Goal: Task Accomplishment & Management: Complete application form

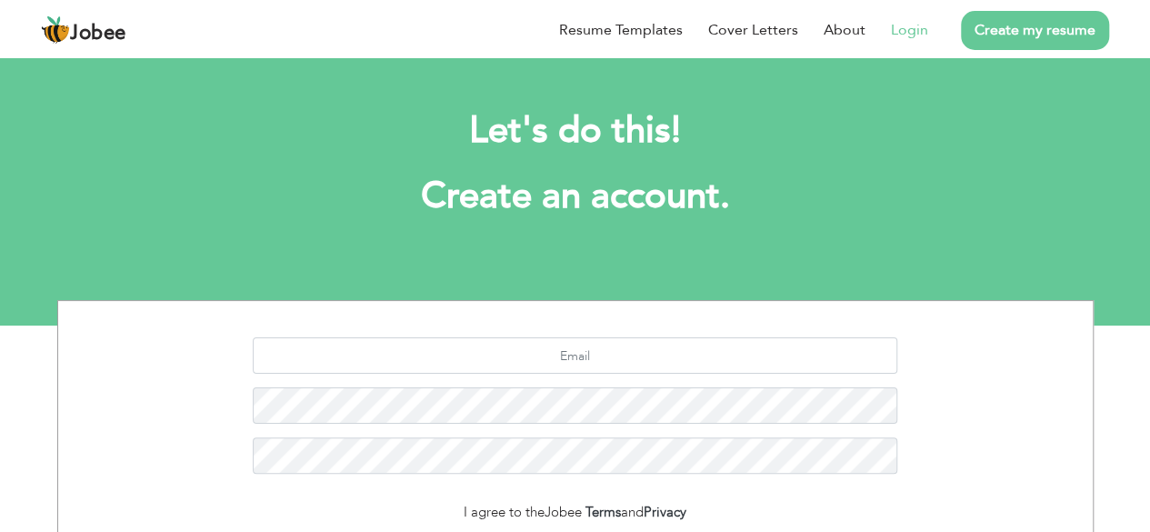
click at [912, 35] on link "Login" at bounding box center [909, 30] width 37 height 22
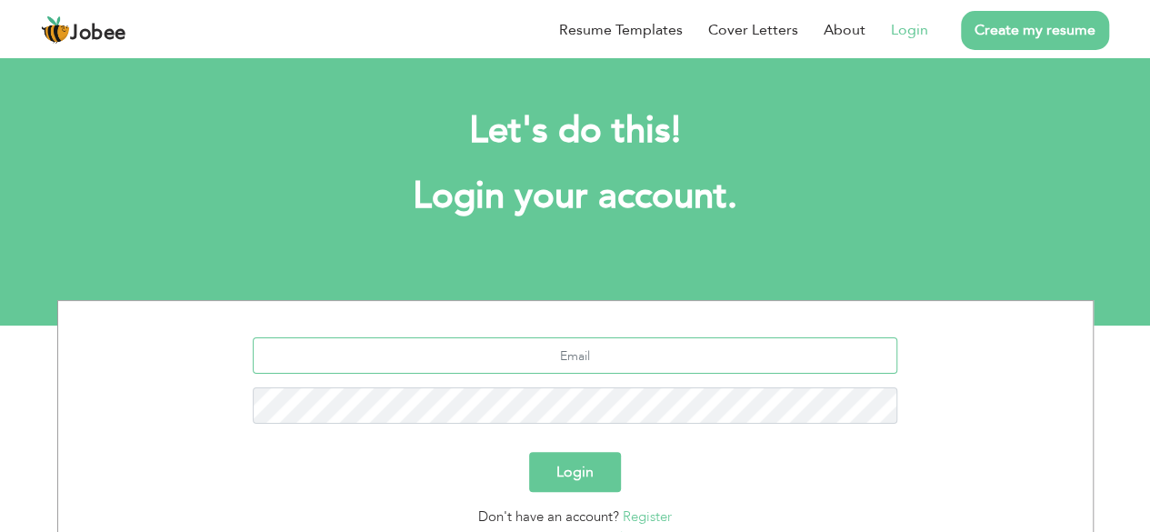
click at [598, 354] on input "text" at bounding box center [575, 355] width 644 height 36
type input "arsalan.hk90@gmail.com"
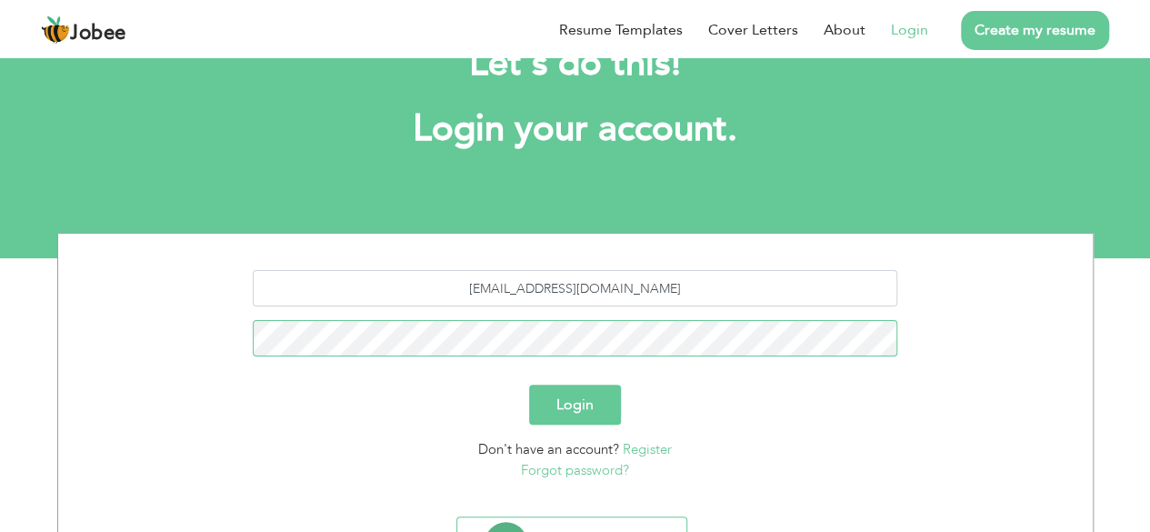
scroll to position [91, 0]
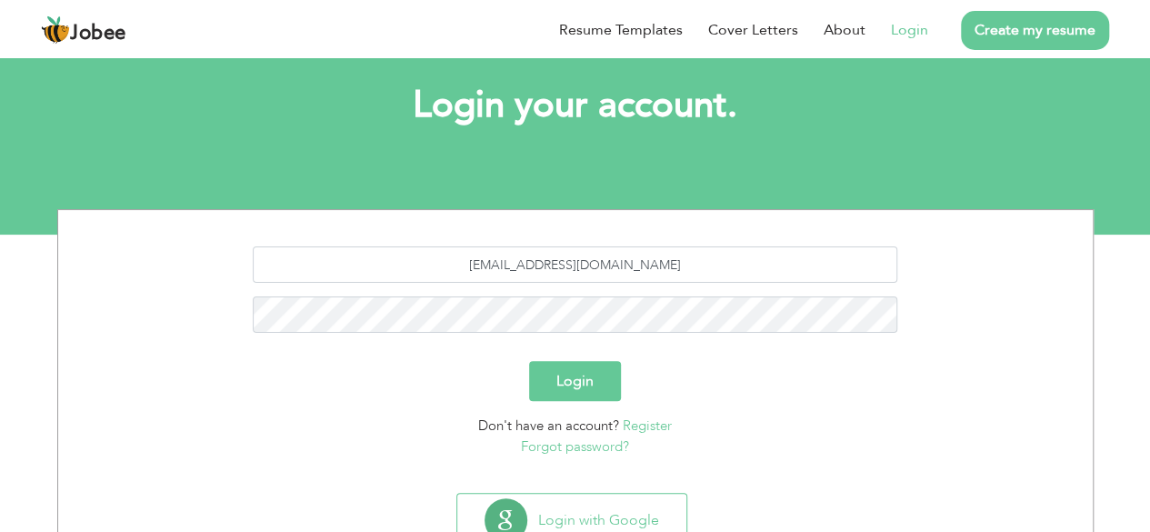
click at [560, 390] on button "Login" at bounding box center [575, 381] width 92 height 40
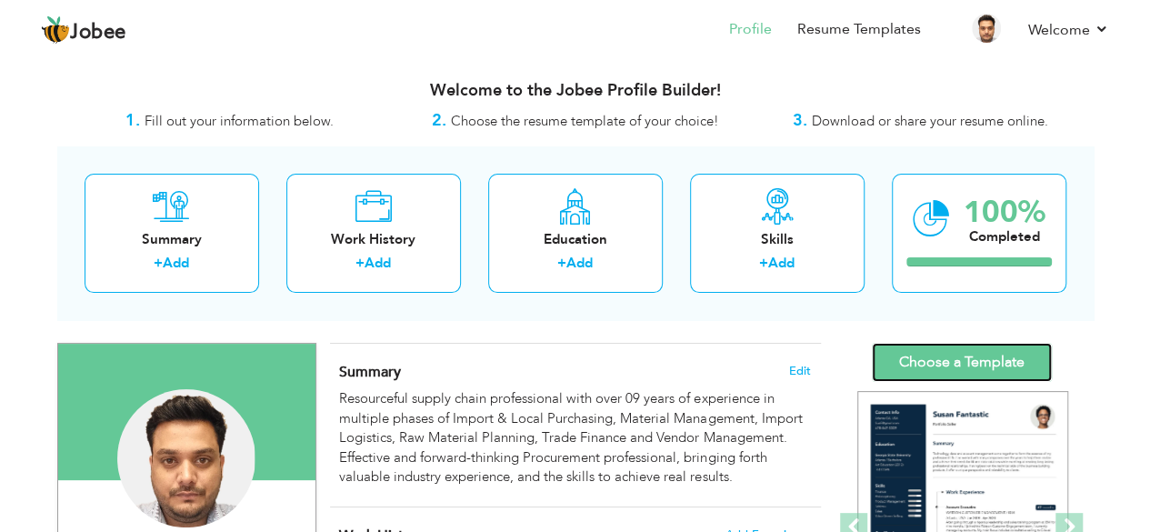
click at [1008, 355] on link "Choose a Template" at bounding box center [962, 362] width 180 height 39
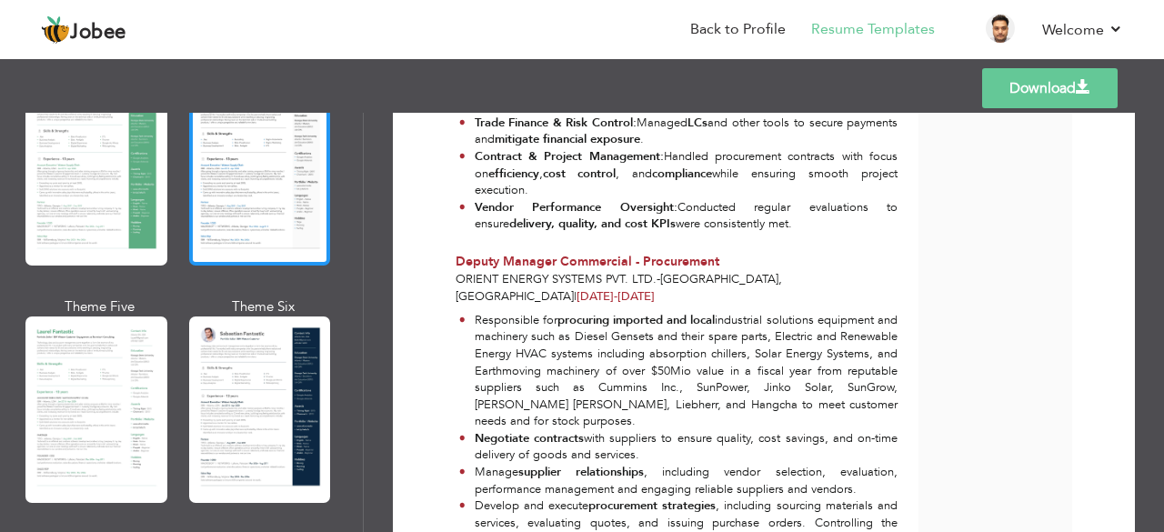
scroll to position [545, 0]
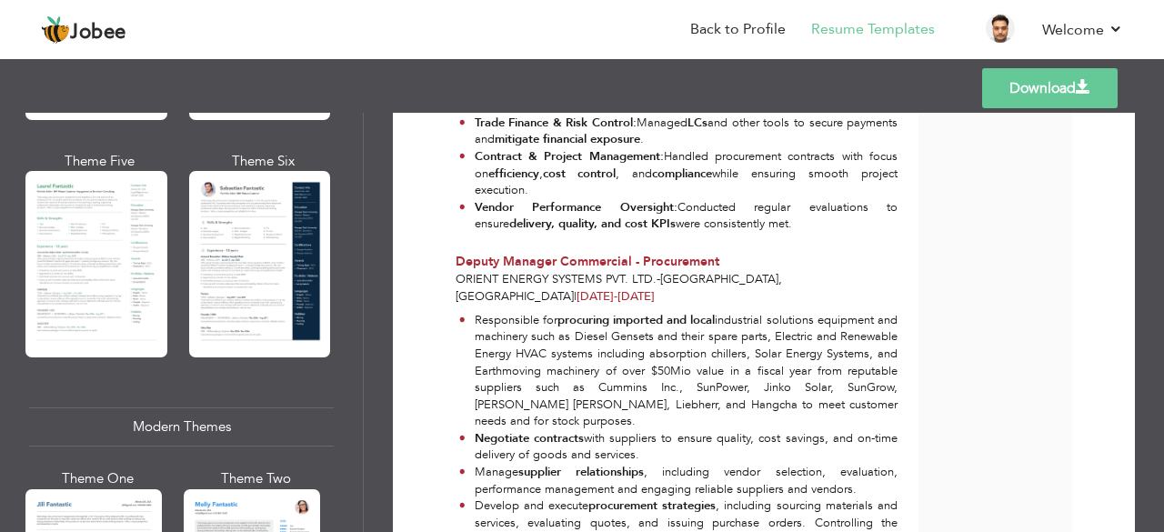
click at [142, 245] on div at bounding box center [96, 264] width 142 height 186
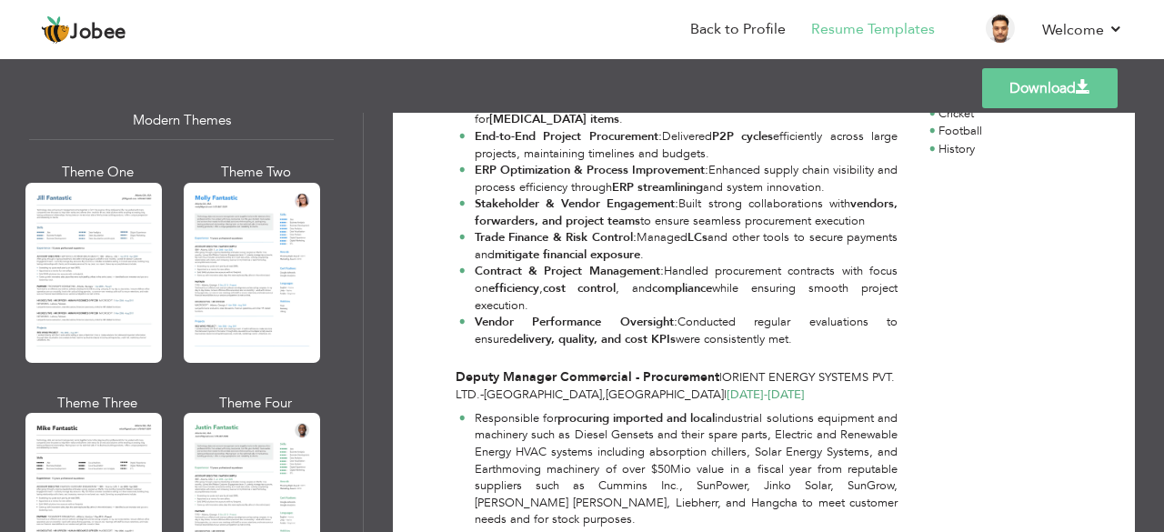
scroll to position [818, 0]
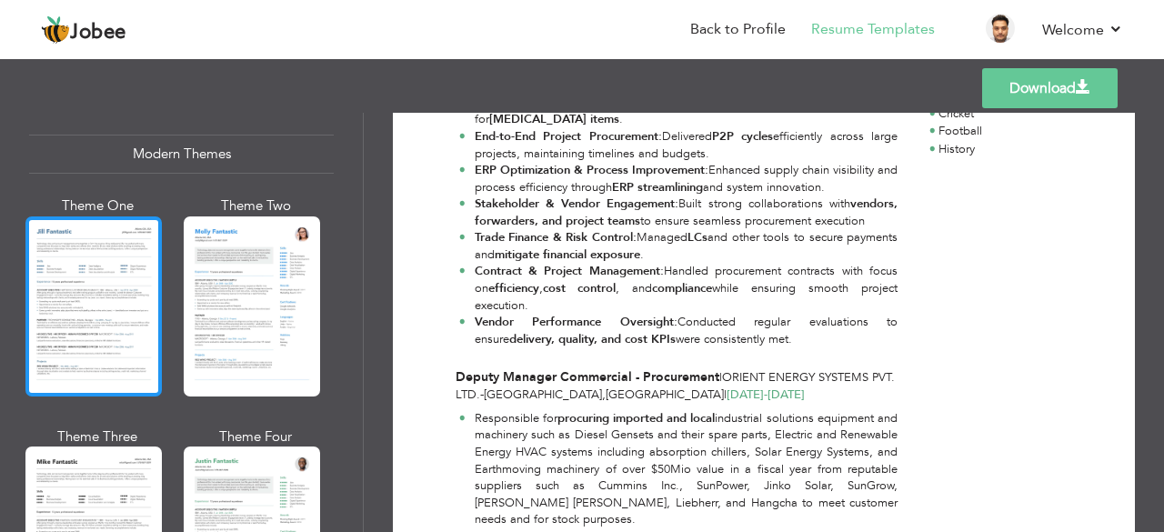
click at [120, 291] on div at bounding box center [93, 306] width 136 height 180
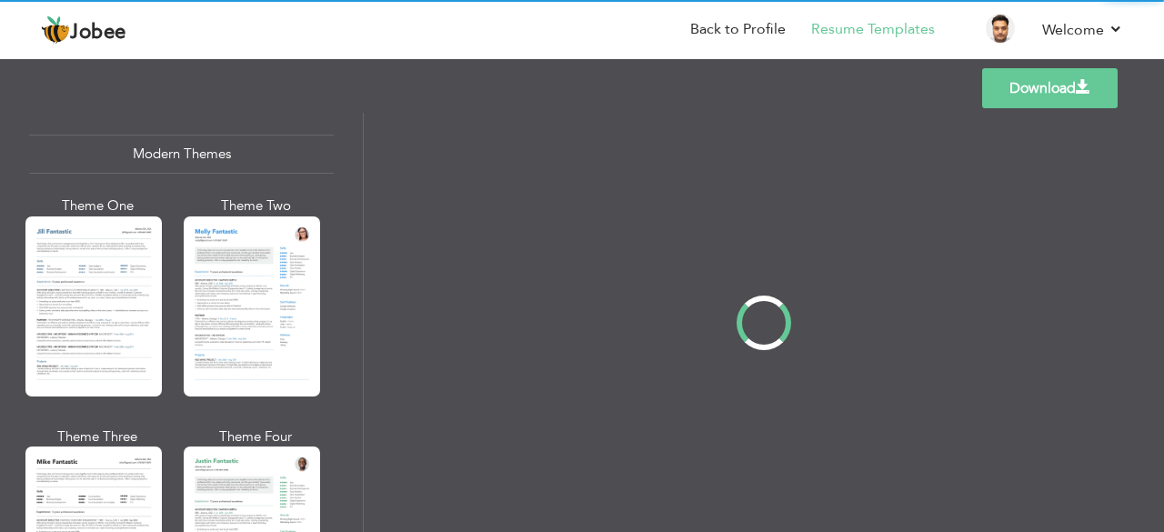
scroll to position [0, 0]
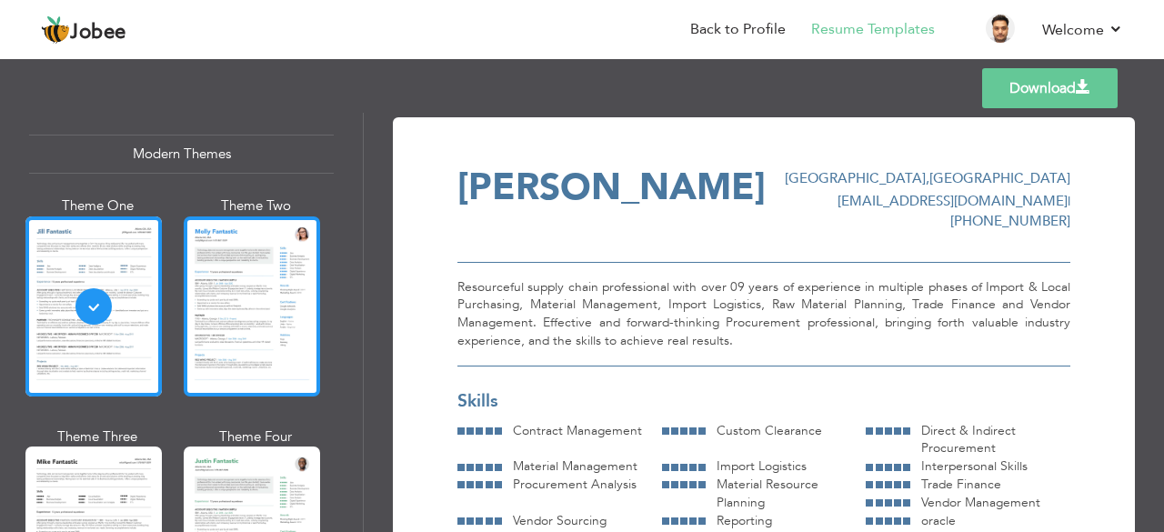
click at [230, 354] on div at bounding box center [252, 306] width 136 height 180
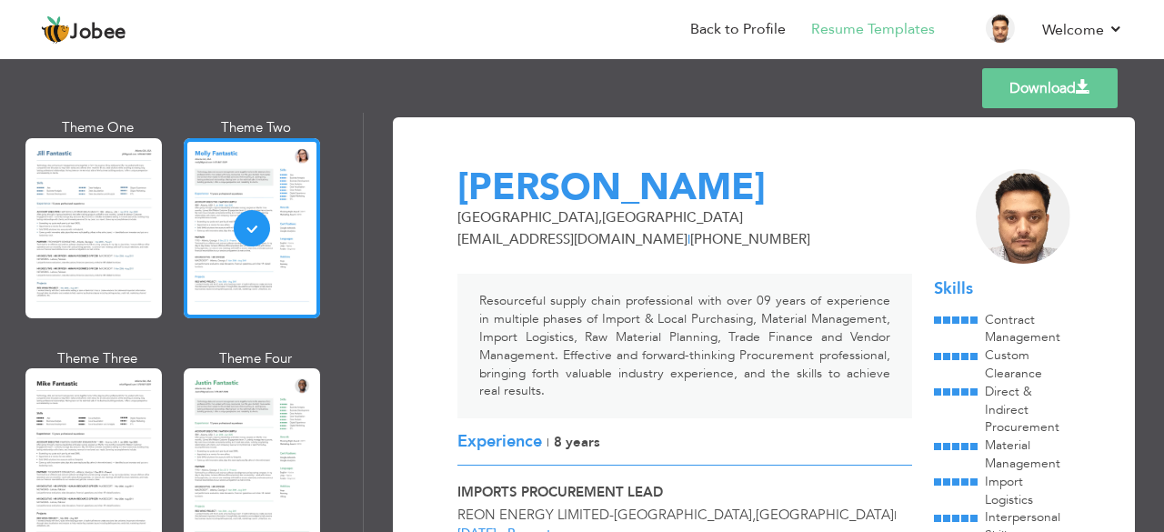
scroll to position [1273, 0]
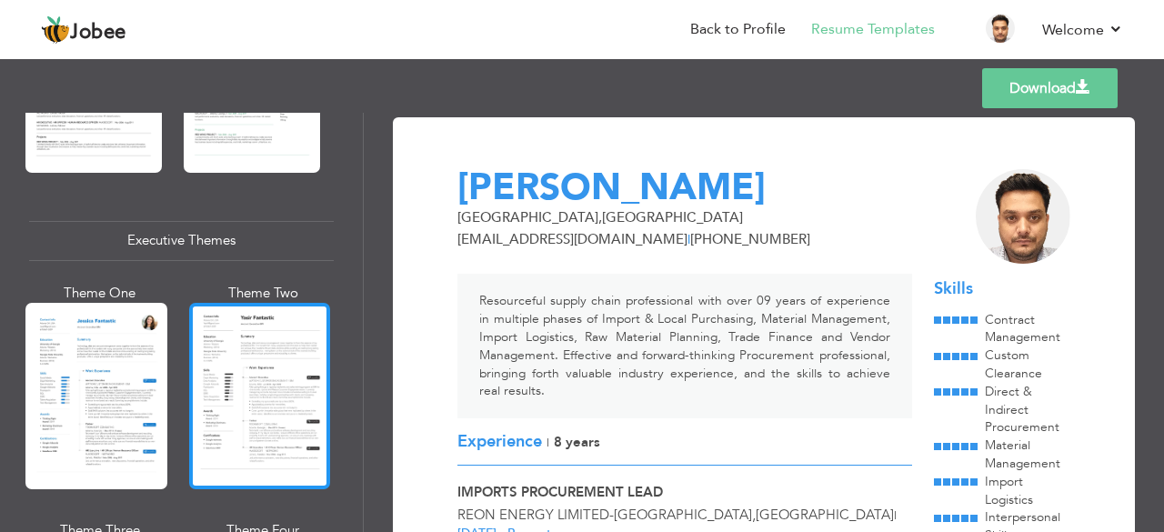
click at [233, 365] on div at bounding box center [260, 396] width 142 height 186
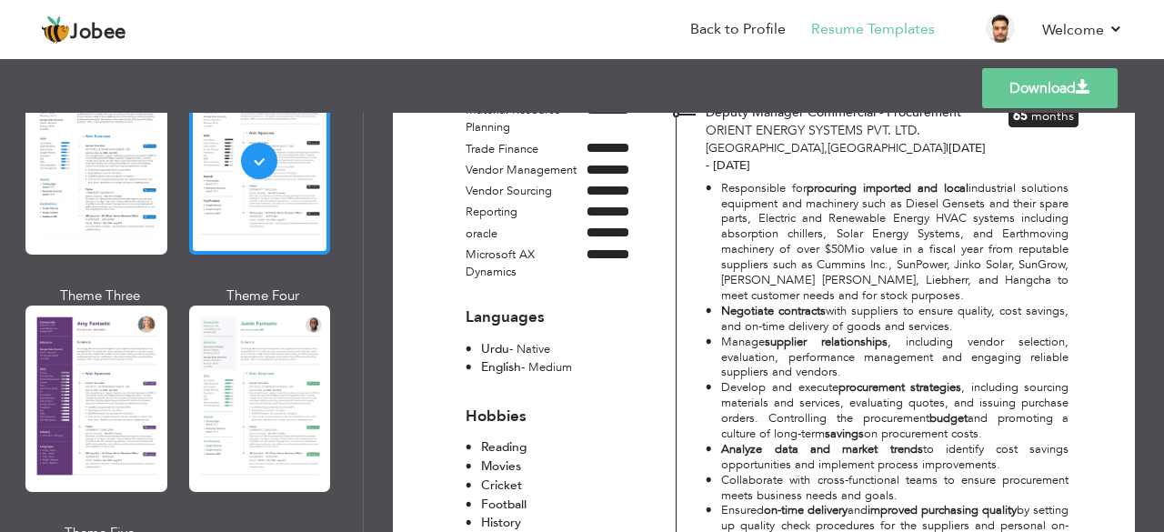
scroll to position [1727, 0]
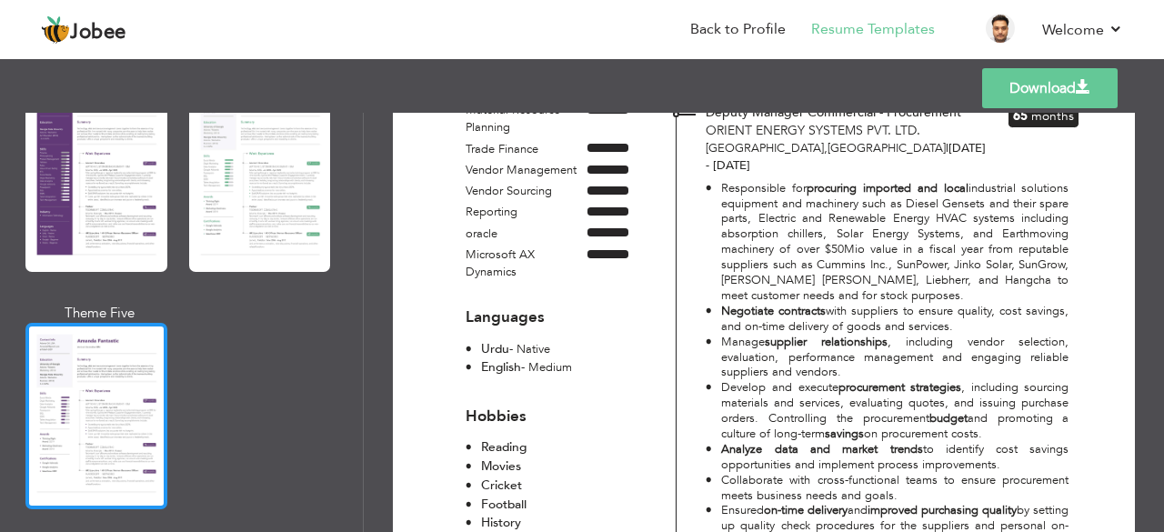
click at [116, 348] on div at bounding box center [96, 416] width 142 height 186
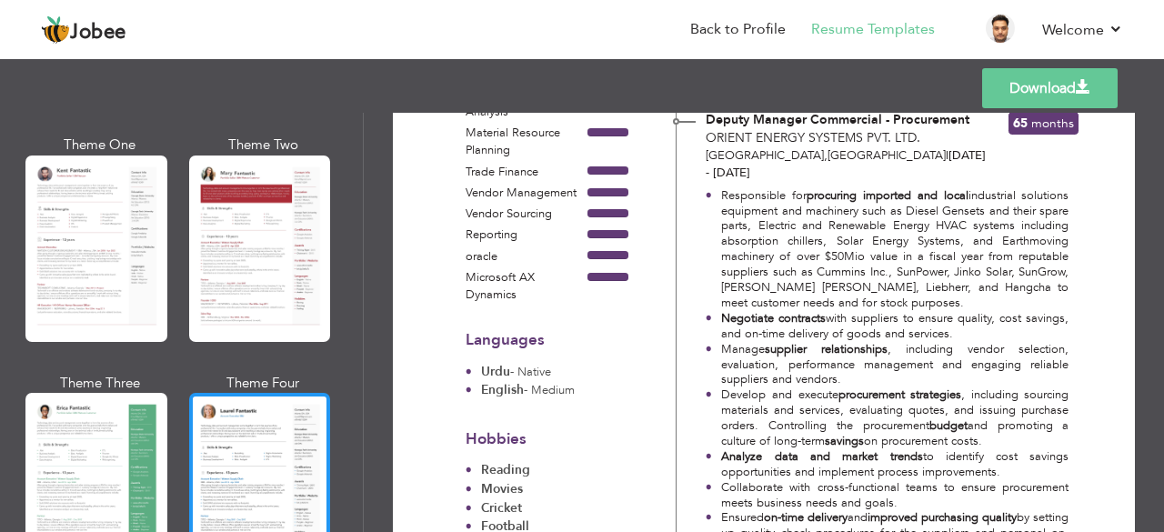
scroll to position [0, 0]
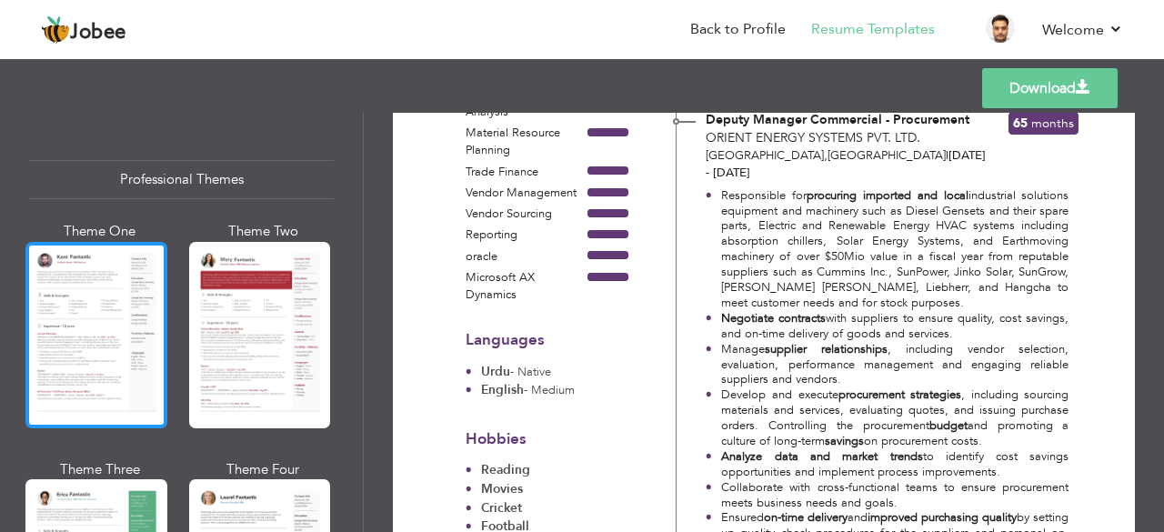
click at [138, 282] on div at bounding box center [96, 335] width 142 height 186
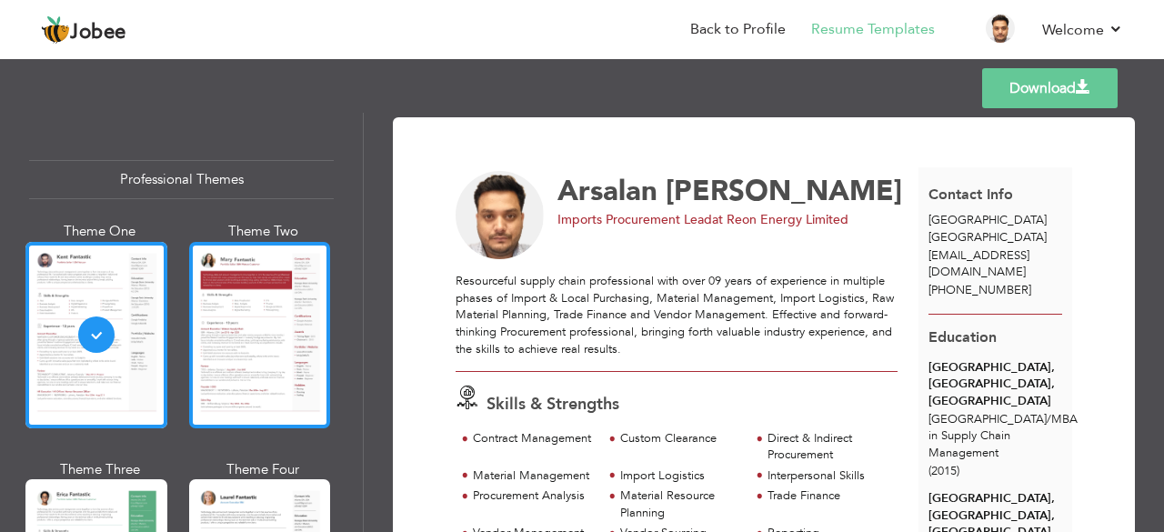
click at [266, 318] on div at bounding box center [260, 335] width 142 height 186
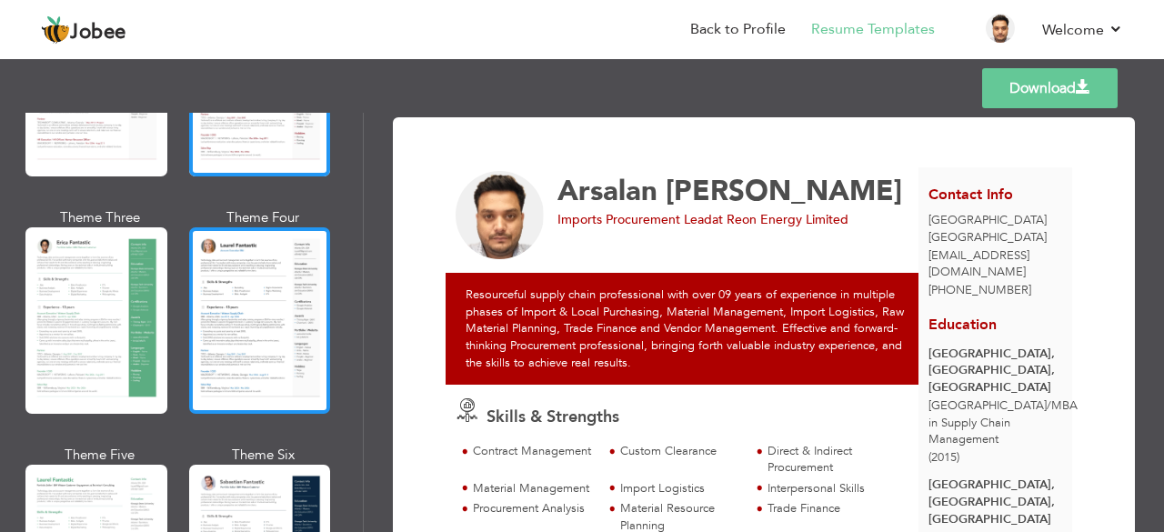
scroll to position [273, 0]
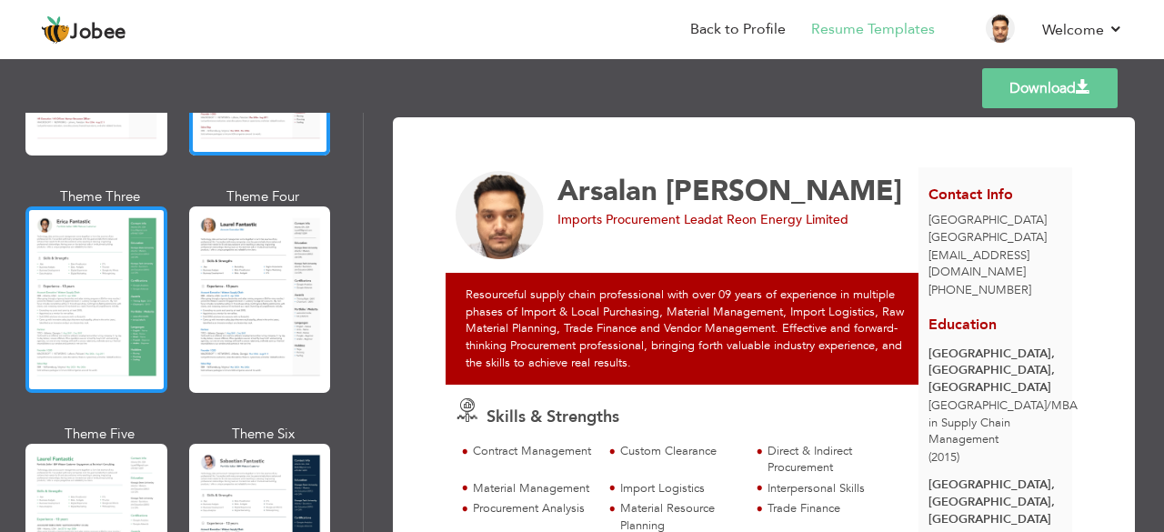
click at [134, 319] on div at bounding box center [96, 299] width 142 height 186
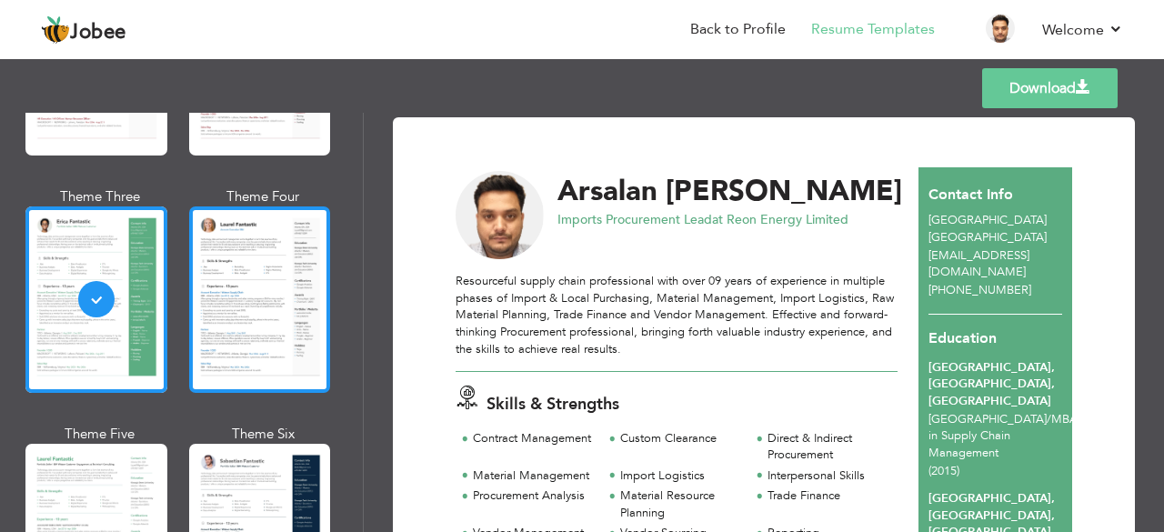
click at [291, 305] on div at bounding box center [260, 299] width 142 height 186
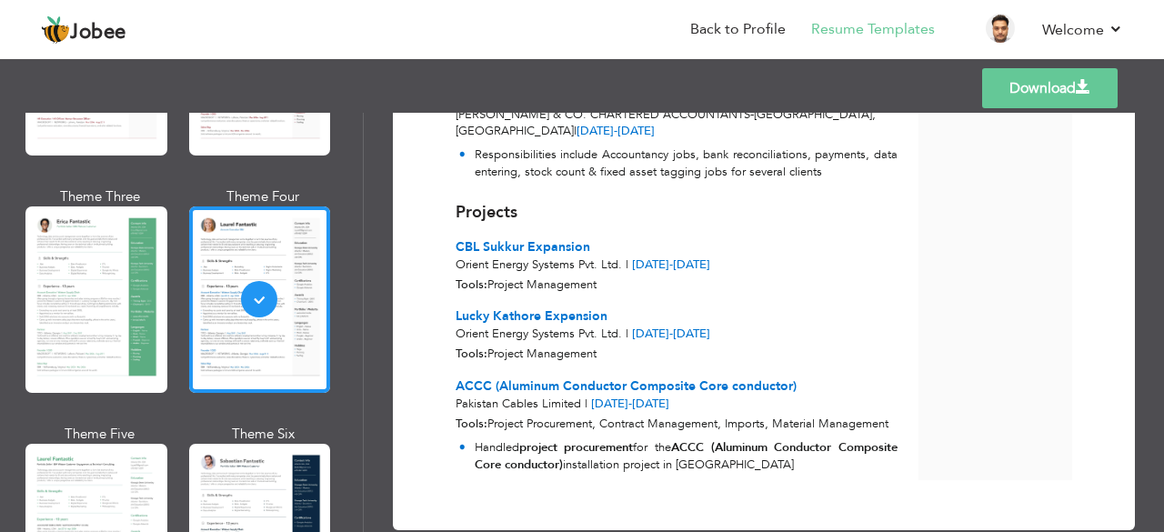
scroll to position [364, 0]
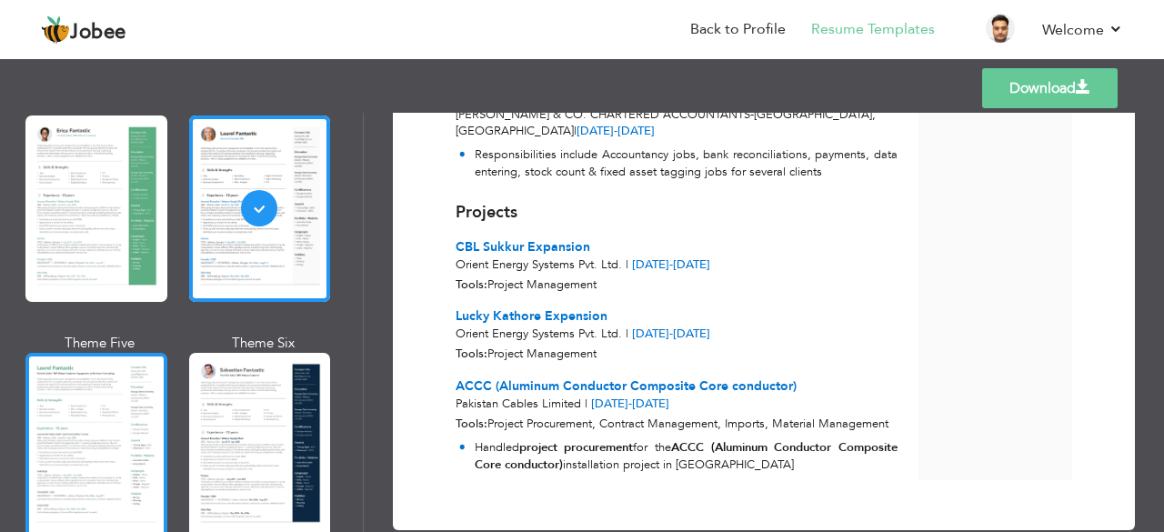
click at [113, 417] on div at bounding box center [96, 446] width 142 height 186
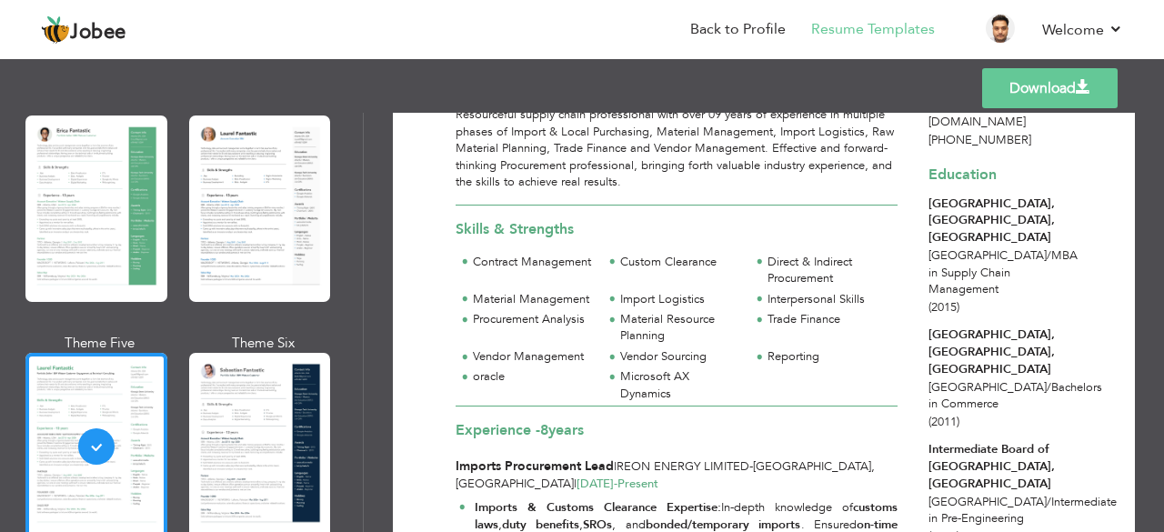
scroll to position [182, 0]
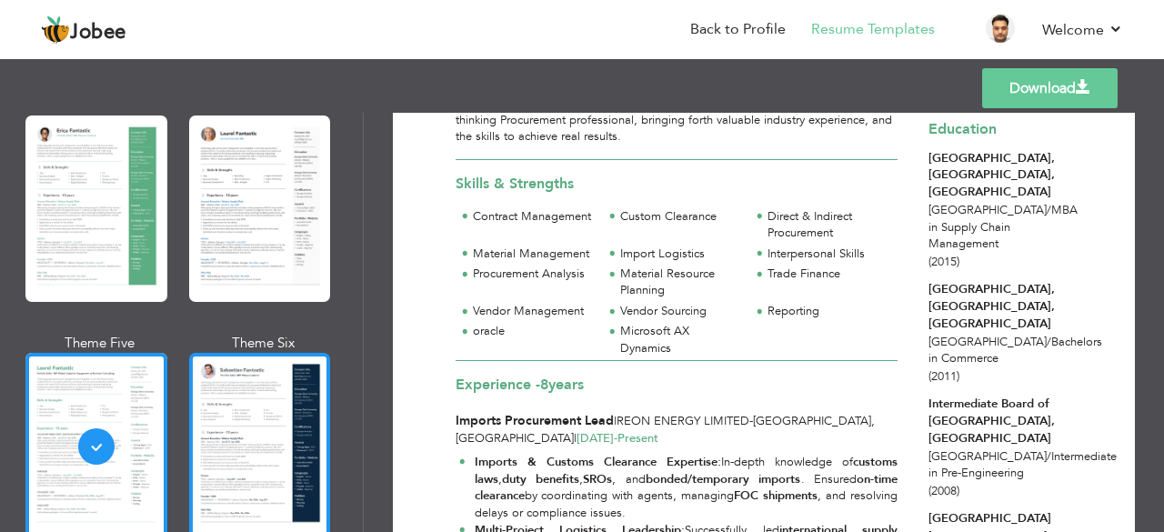
click at [240, 424] on div at bounding box center [260, 446] width 142 height 186
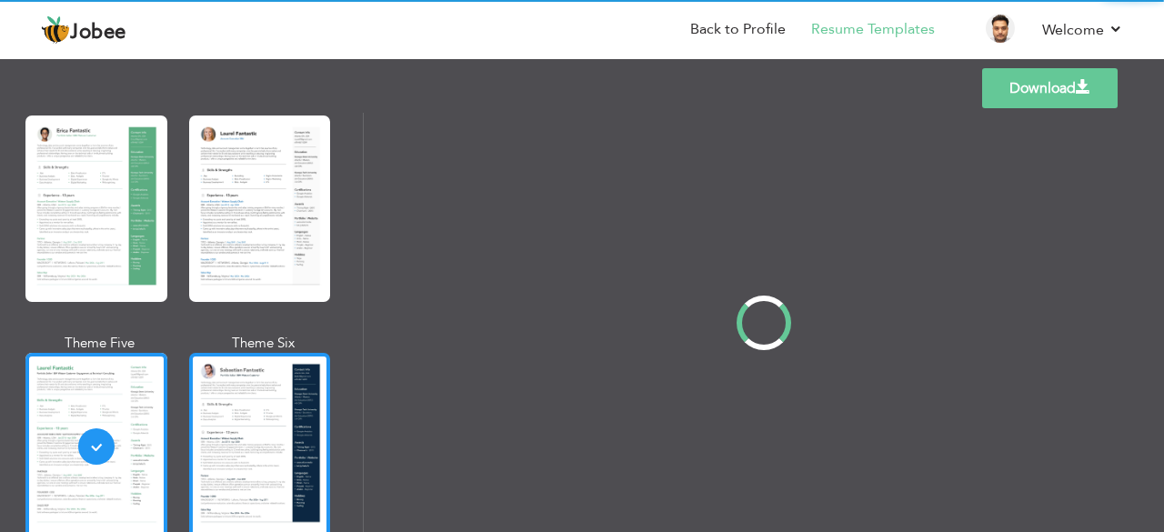
scroll to position [0, 0]
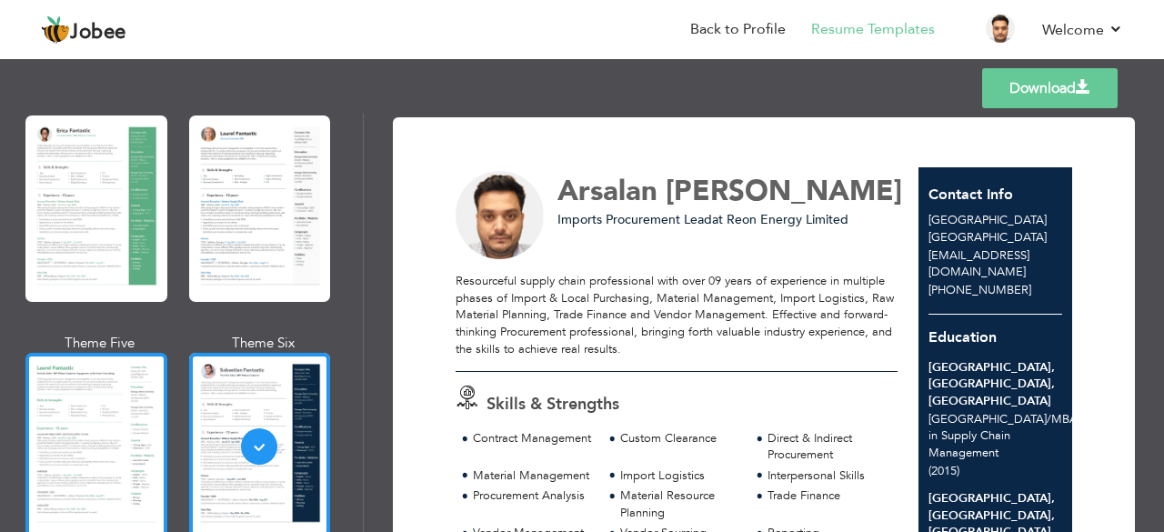
click at [105, 415] on div at bounding box center [96, 446] width 142 height 186
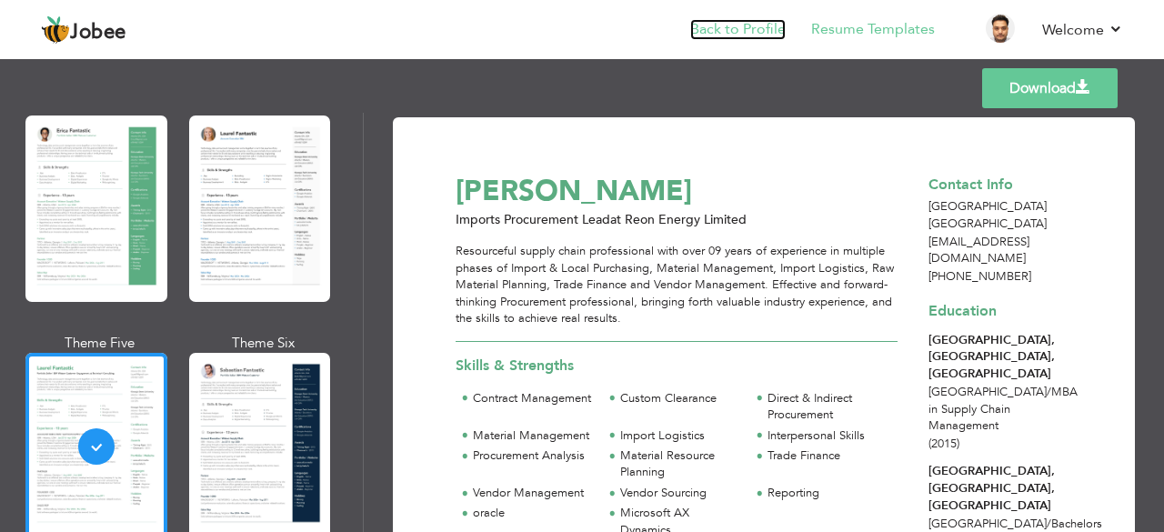
click at [747, 32] on link "Back to Profile" at bounding box center [737, 29] width 95 height 21
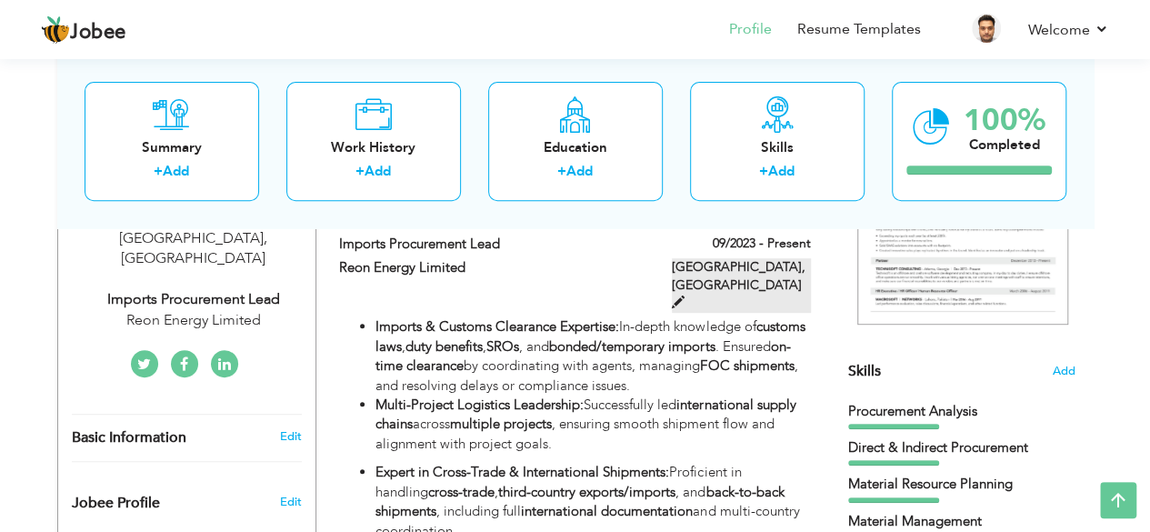
scroll to position [273, 0]
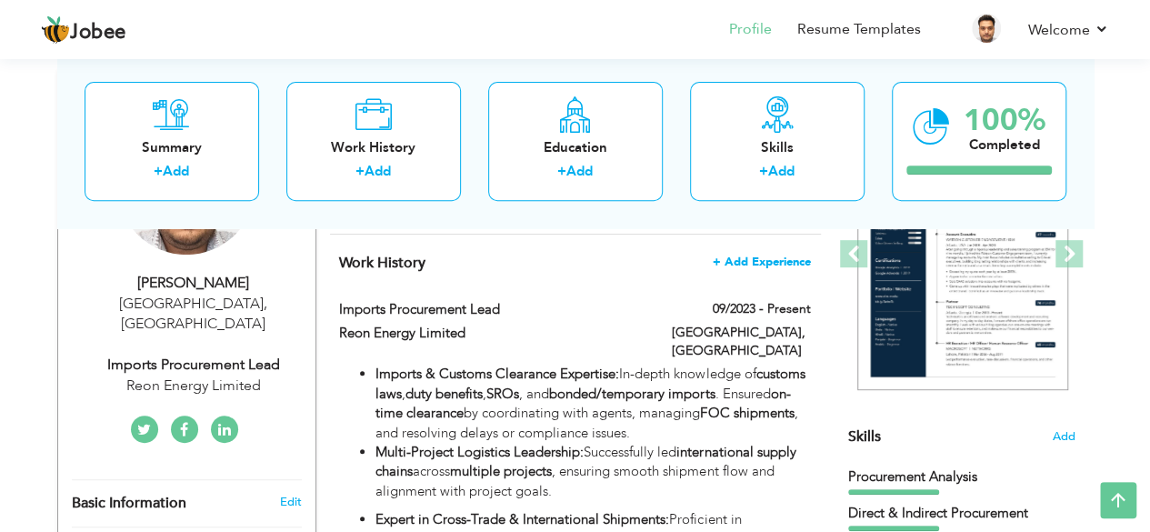
click at [731, 263] on span "+ Add Experience" at bounding box center [762, 261] width 98 height 13
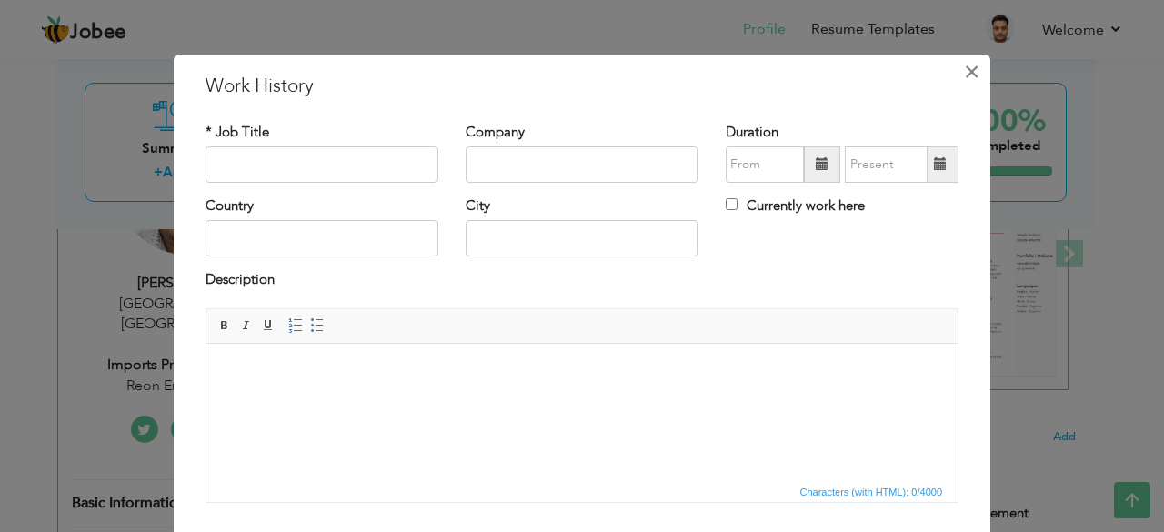
click at [964, 70] on span "×" at bounding box center [971, 71] width 15 height 33
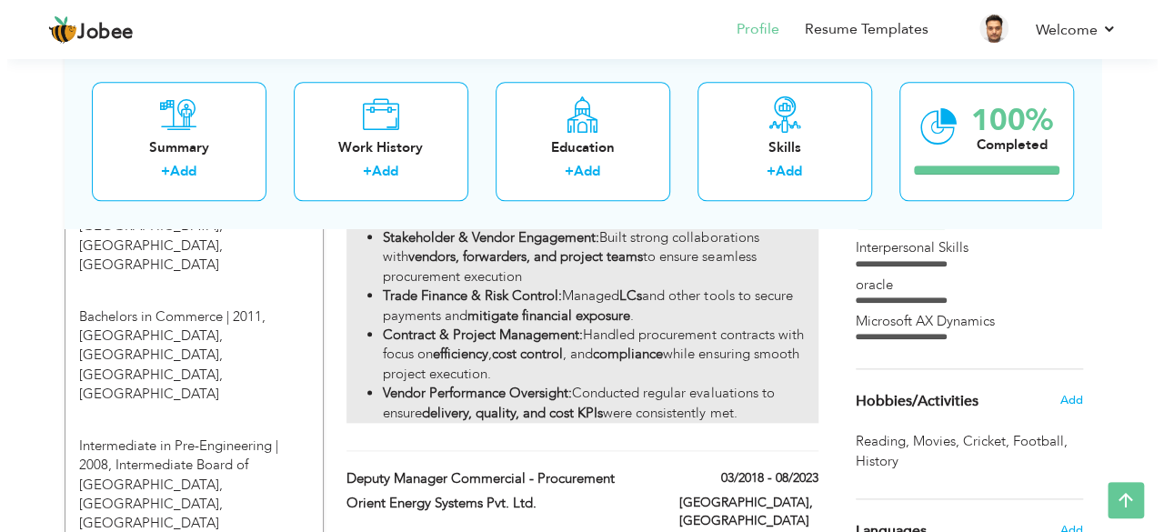
scroll to position [909, 0]
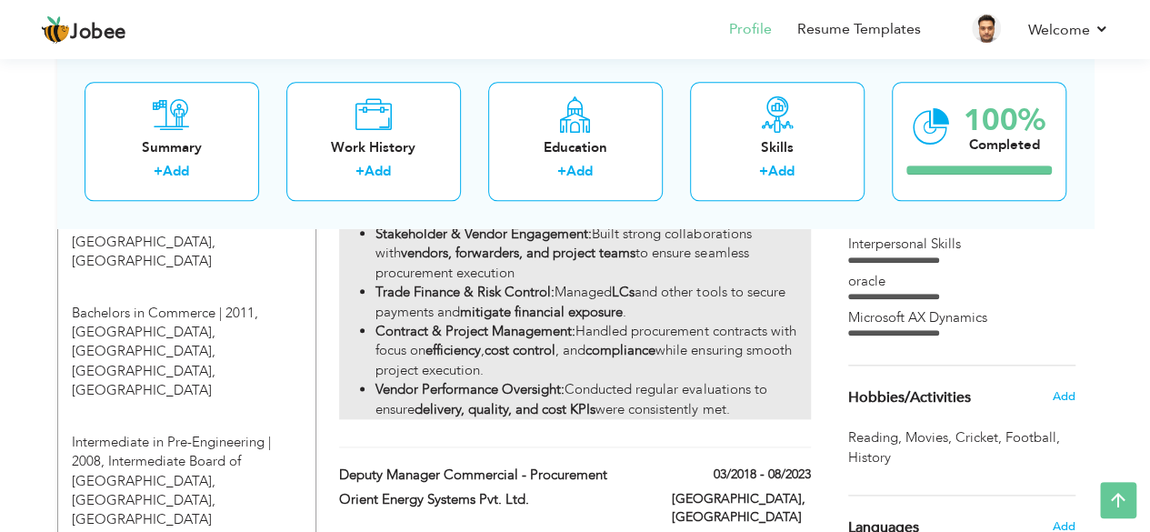
click at [684, 352] on li "Contract & Project Management: Handled procurement contracts with focus on effi…" at bounding box center [592, 351] width 434 height 58
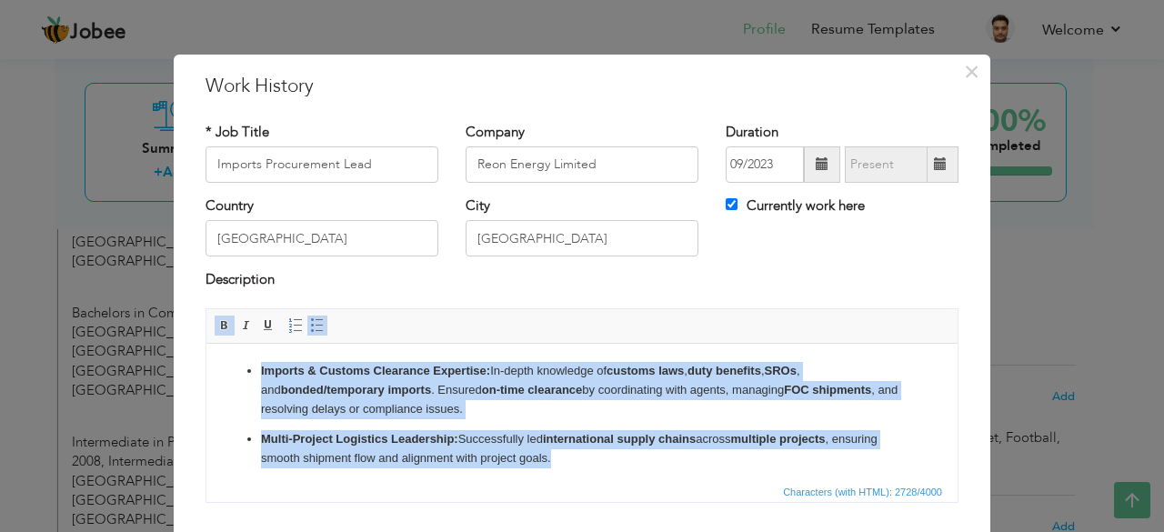
drag, startPoint x: 614, startPoint y: 459, endPoint x: 232, endPoint y: 221, distance: 450.0
drag, startPoint x: 601, startPoint y: 461, endPoint x: 232, endPoint y: 319, distance: 395.4
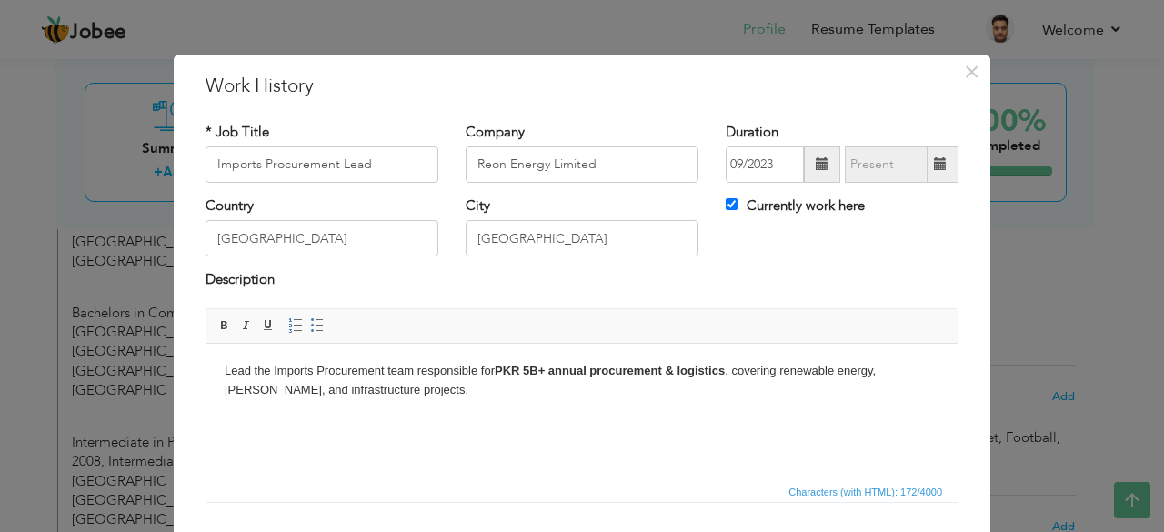
click at [681, 370] on strong "PKR 5B+ annual procurement & logistics" at bounding box center [609, 370] width 230 height 14
click at [823, 370] on body "Lead the Imports Procurement team responsible for PKR 5B+ annual procurement & …" at bounding box center [582, 380] width 714 height 38
click at [932, 377] on body "Lead the Imports Procurement team responsible for PKR 5B+ annual procurement & …" at bounding box center [582, 380] width 714 height 38
click at [454, 413] on html "Lead the Imports Procurement team responsible for PKR 5B+ annual procurement & …" at bounding box center [581, 380] width 751 height 75
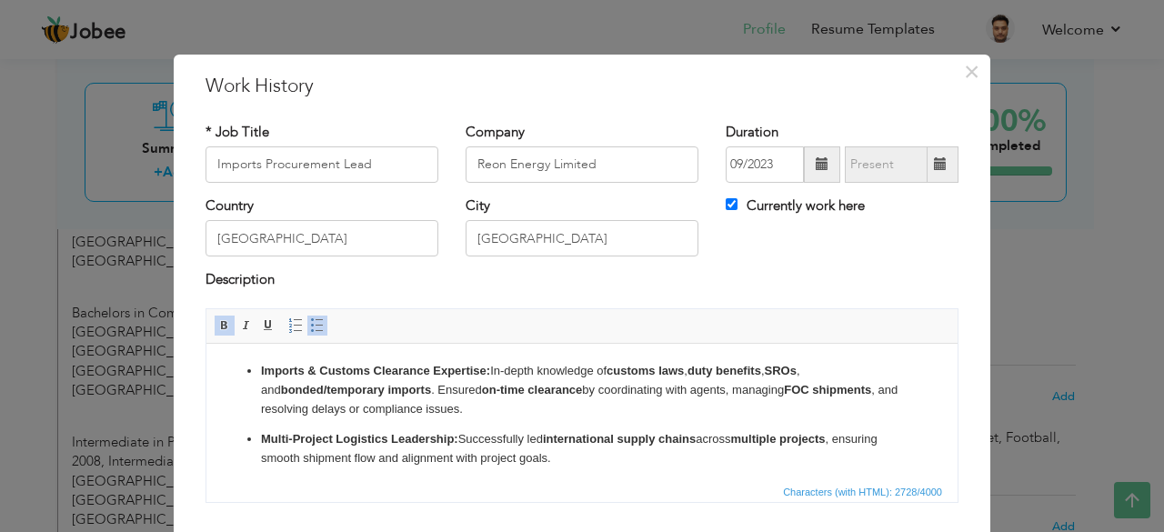
click at [507, 416] on li "Imports & Customs Clearance Expertise: In-depth knowledge of customs laws , dut…" at bounding box center [582, 389] width 642 height 56
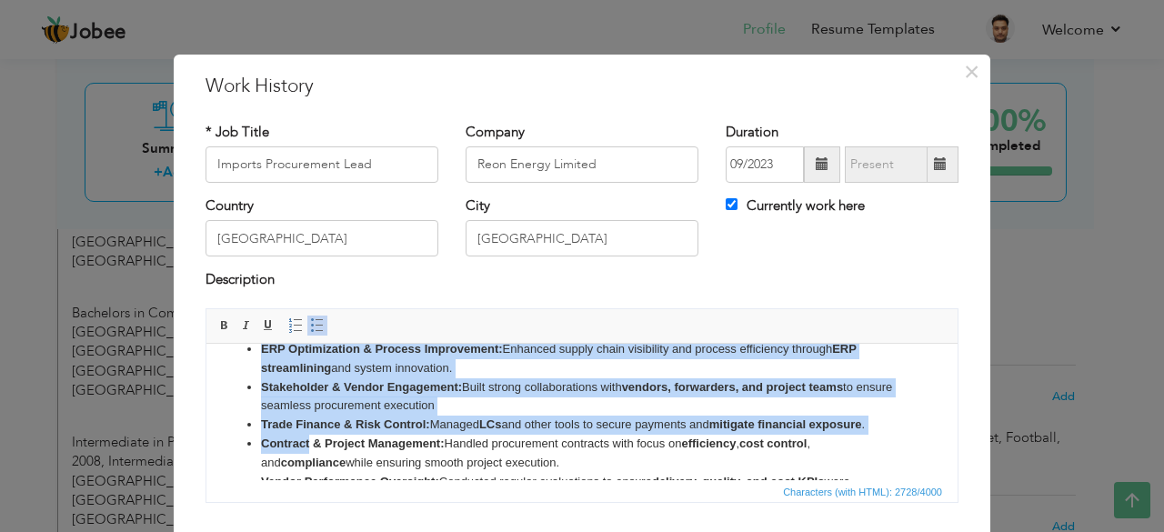
scroll to position [396, 0]
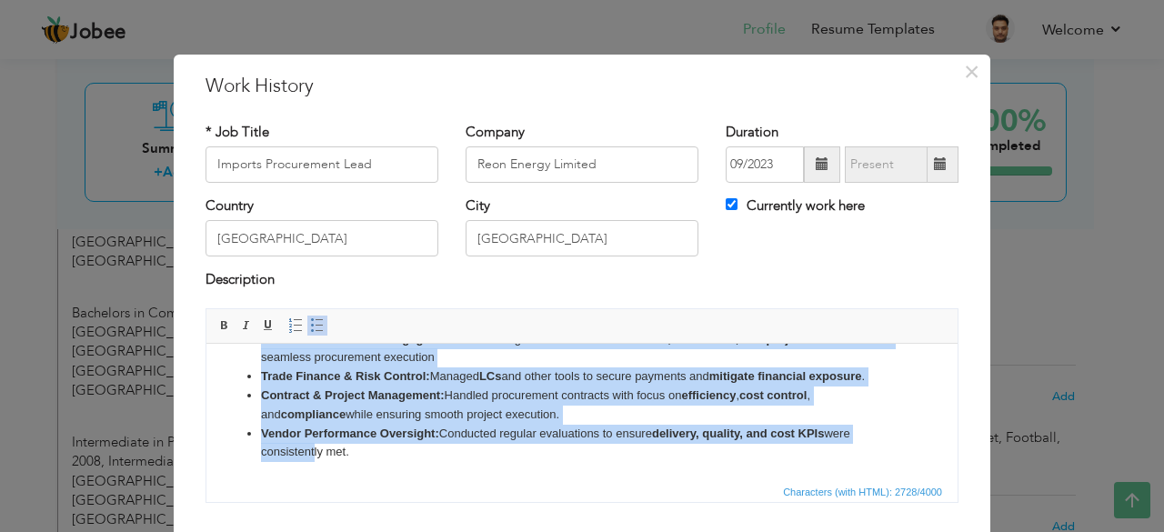
drag, startPoint x: 624, startPoint y: 465, endPoint x: 315, endPoint y: 498, distance: 309.9
click at [315, 479] on html "Imports & Customs Clearance Expertise: In-depth knowledge of customs laws , dut…" at bounding box center [581, 222] width 751 height 514
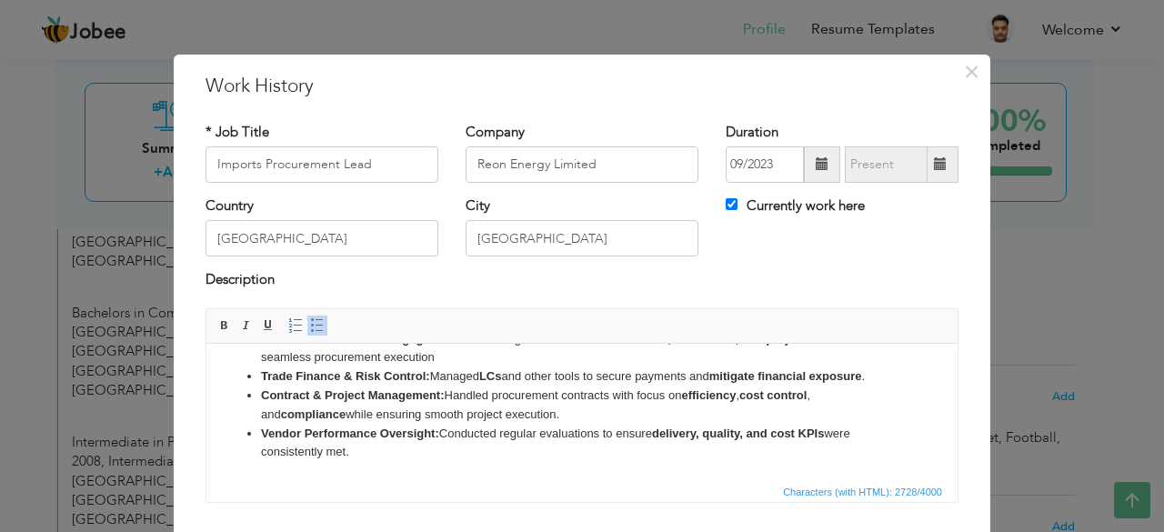
click at [360, 455] on li "Vendor Performance Oversight: Conducted regular evaluations to ensure delivery,…" at bounding box center [582, 443] width 642 height 38
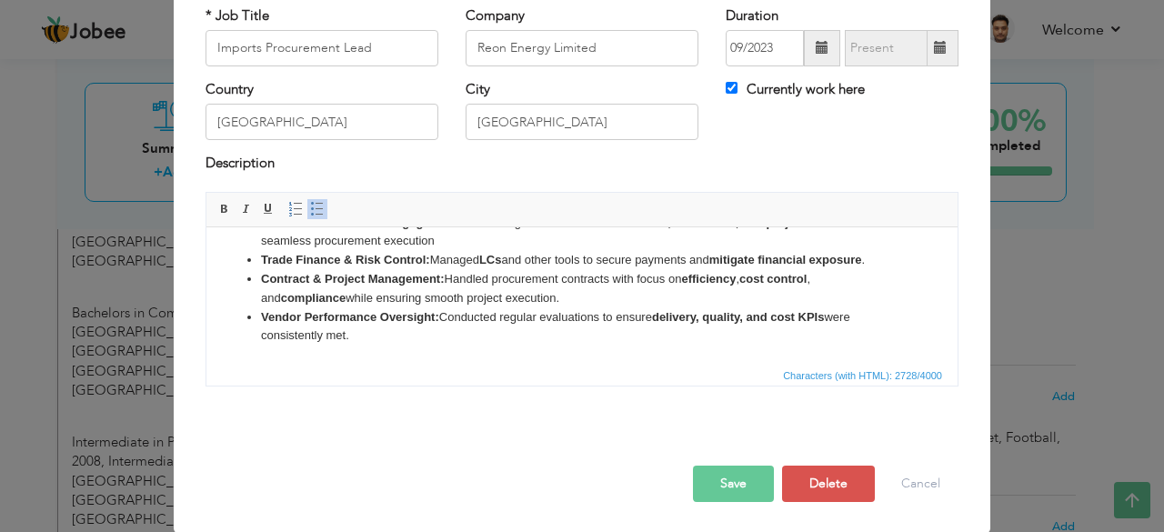
scroll to position [0, 0]
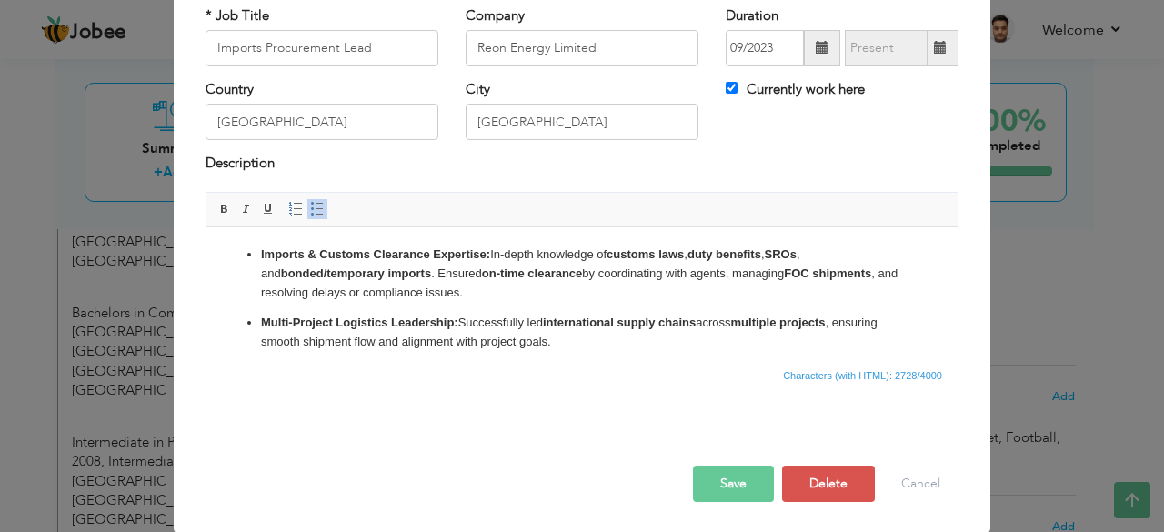
drag, startPoint x: 409, startPoint y: 354, endPoint x: 390, endPoint y: 473, distance: 120.6
click at [206, 226] on html "Imports & Customs Clearance Expertise: In-depth knowledge of customs laws , dut…" at bounding box center [581, 483] width 751 height 514
copy ul "Imports & Customs Clearance Expertise: In-depth knowledge of customs laws , dut…"
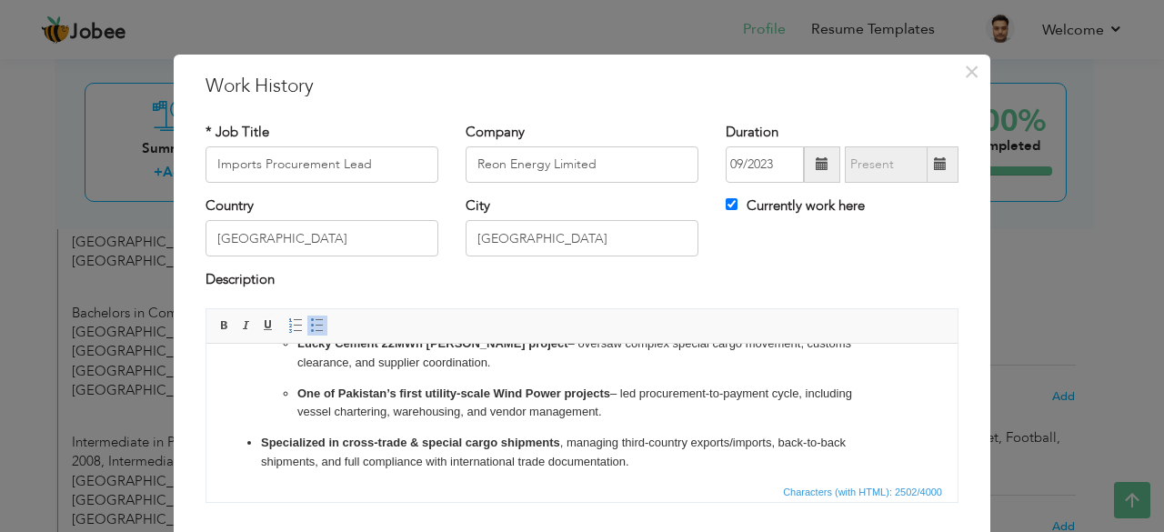
scroll to position [182, 0]
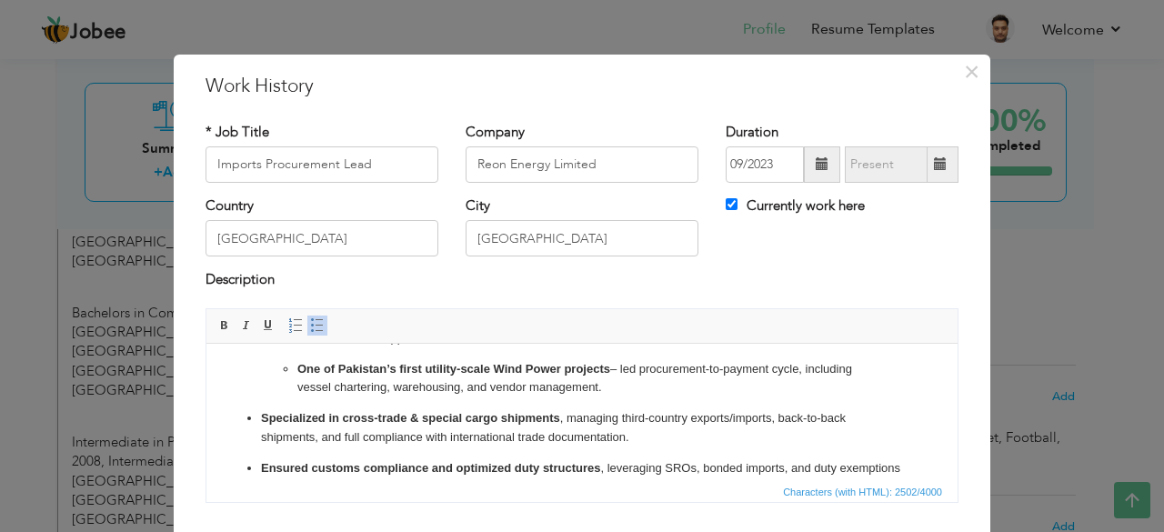
click at [494, 370] on strong "One of Pakistan’s first utility-scale Wind Power projects" at bounding box center [453, 368] width 313 height 14
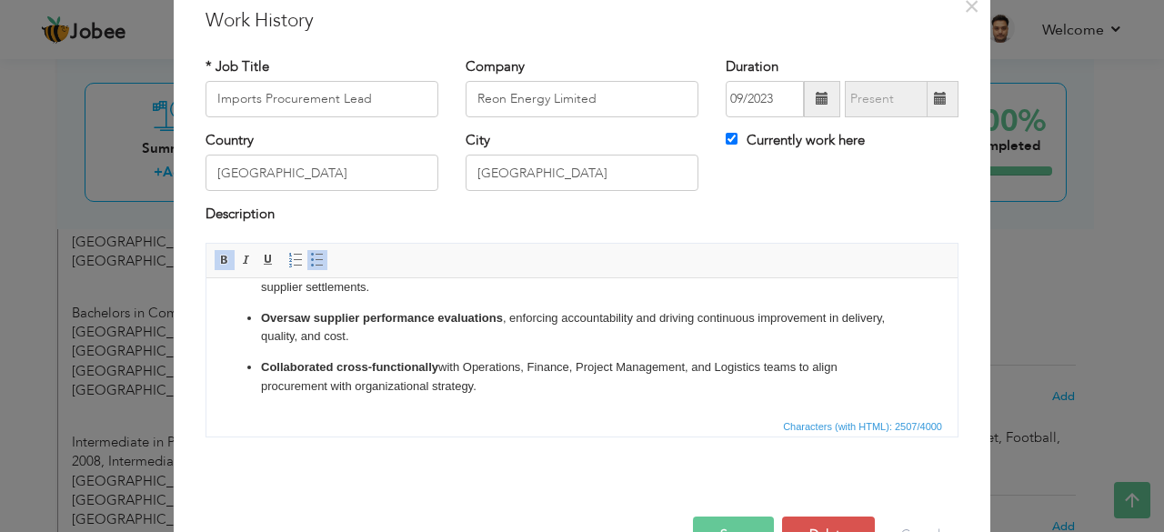
scroll to position [116, 0]
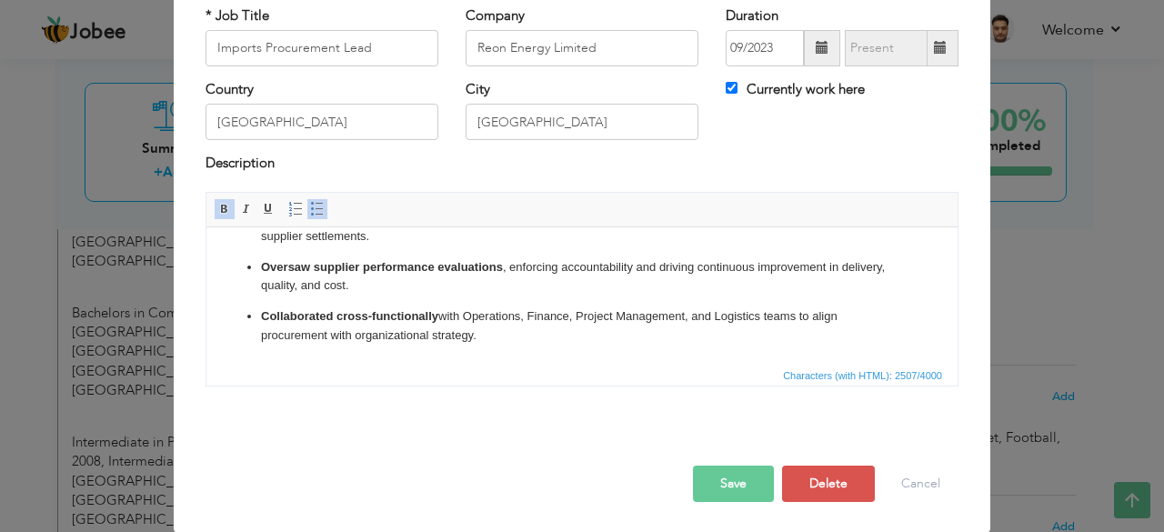
click at [745, 477] on button "Save" at bounding box center [733, 483] width 81 height 36
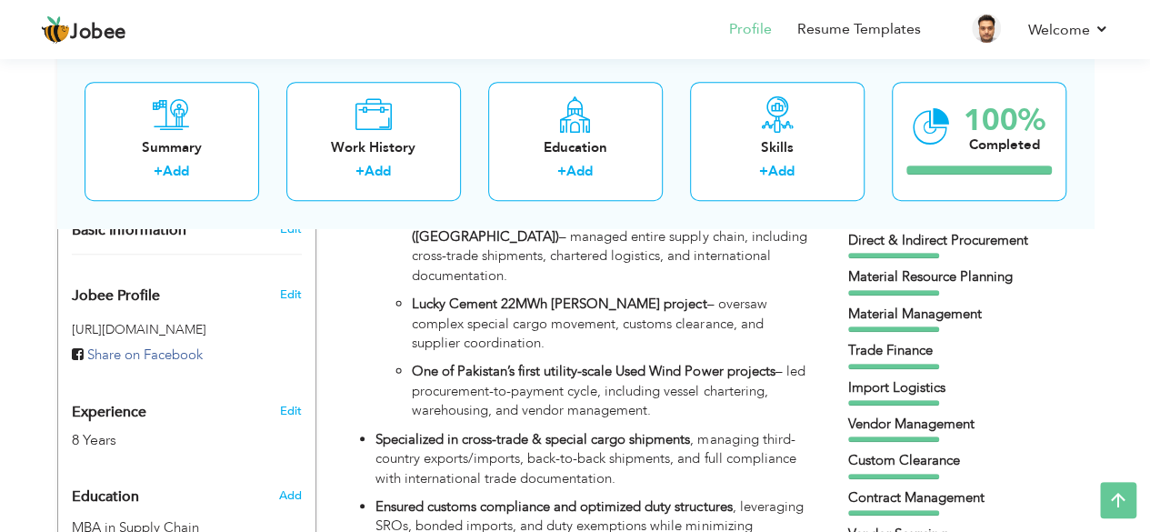
scroll to position [0, 0]
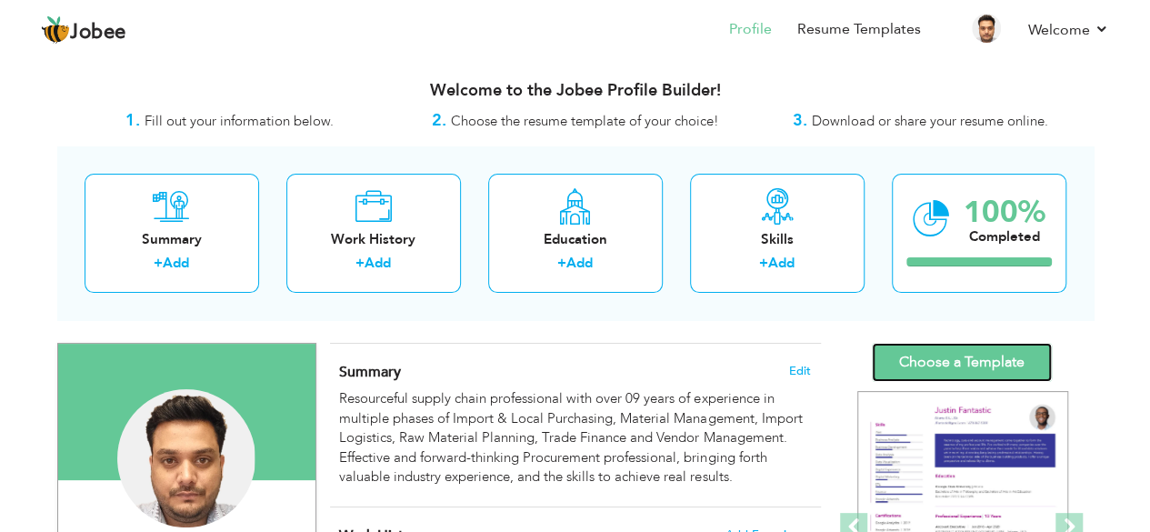
click at [982, 361] on link "Choose a Template" at bounding box center [962, 362] width 180 height 39
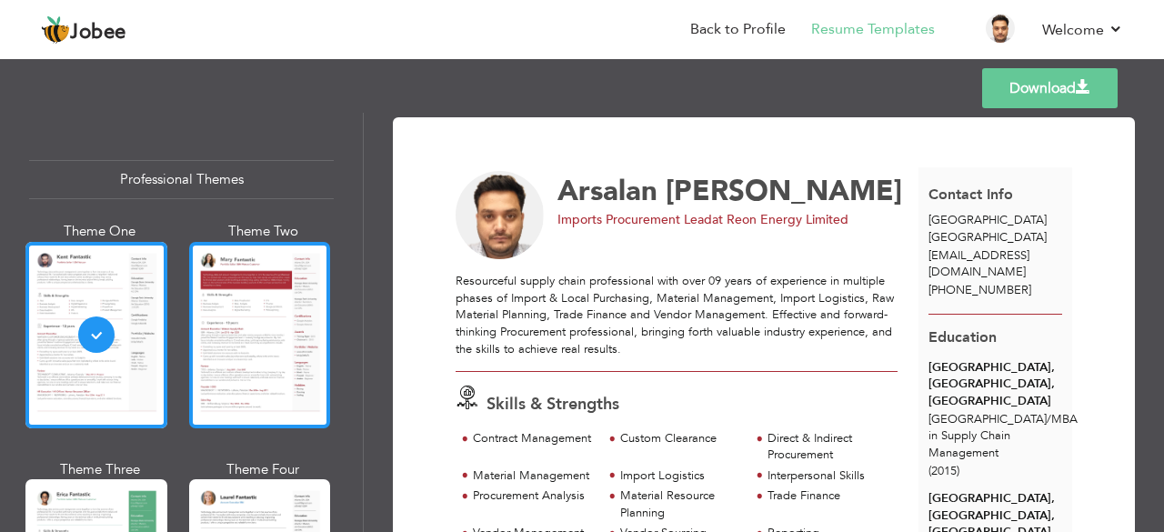
click at [269, 350] on div at bounding box center [260, 335] width 142 height 186
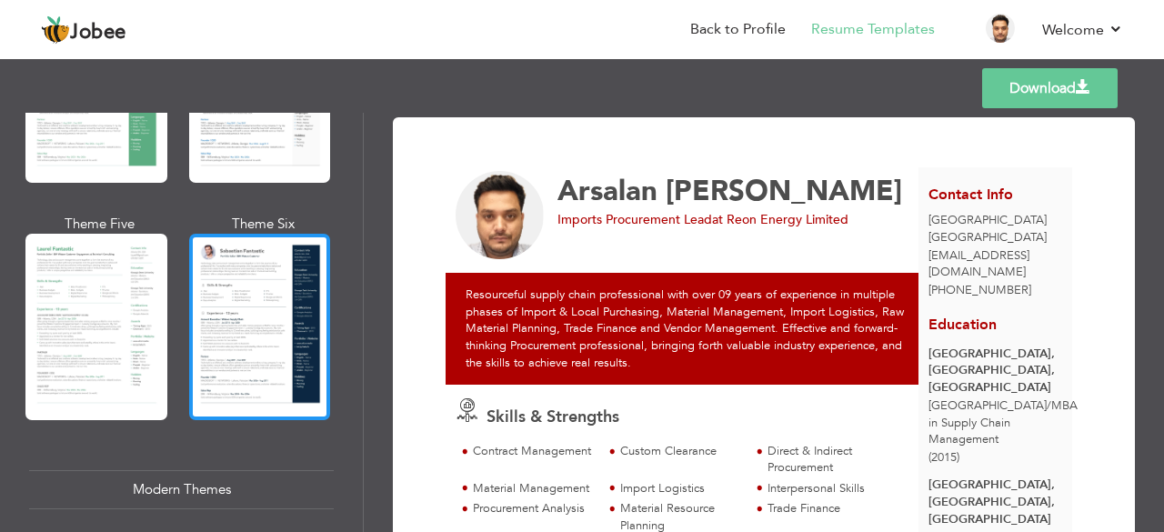
scroll to position [454, 0]
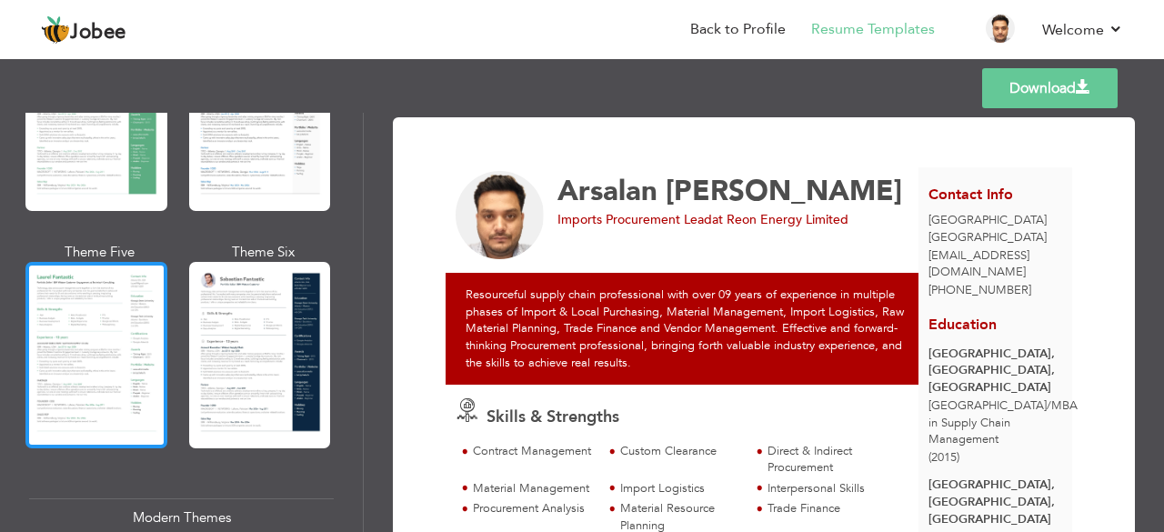
click at [128, 334] on div at bounding box center [96, 355] width 142 height 186
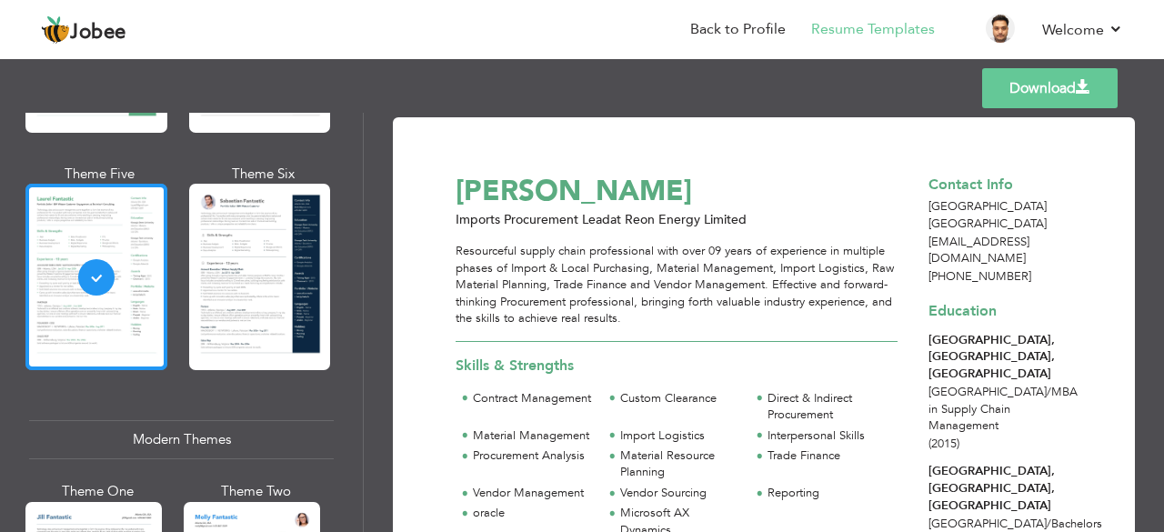
scroll to position [636, 0]
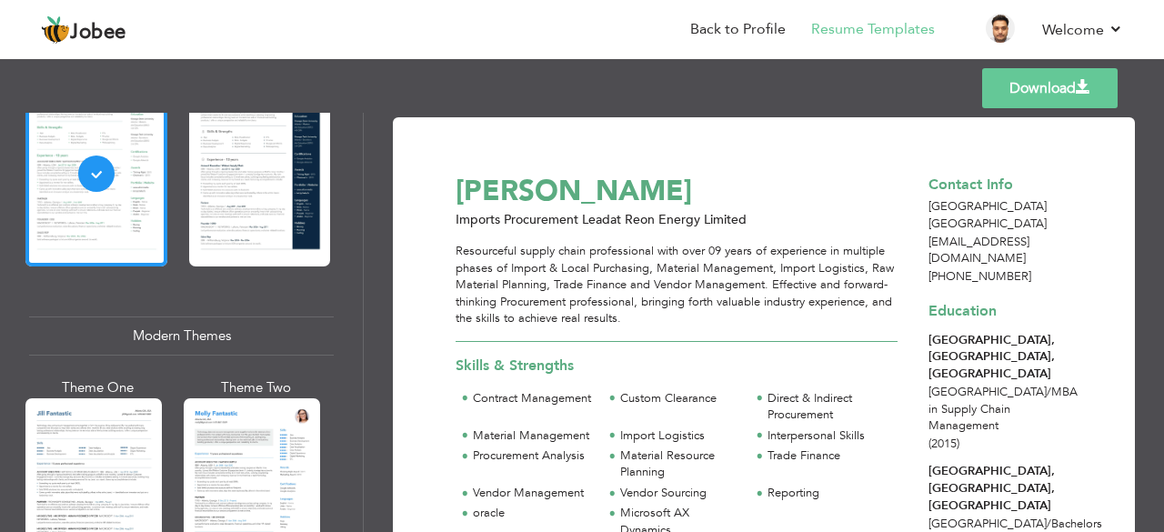
click at [82, 427] on div at bounding box center [93, 488] width 136 height 180
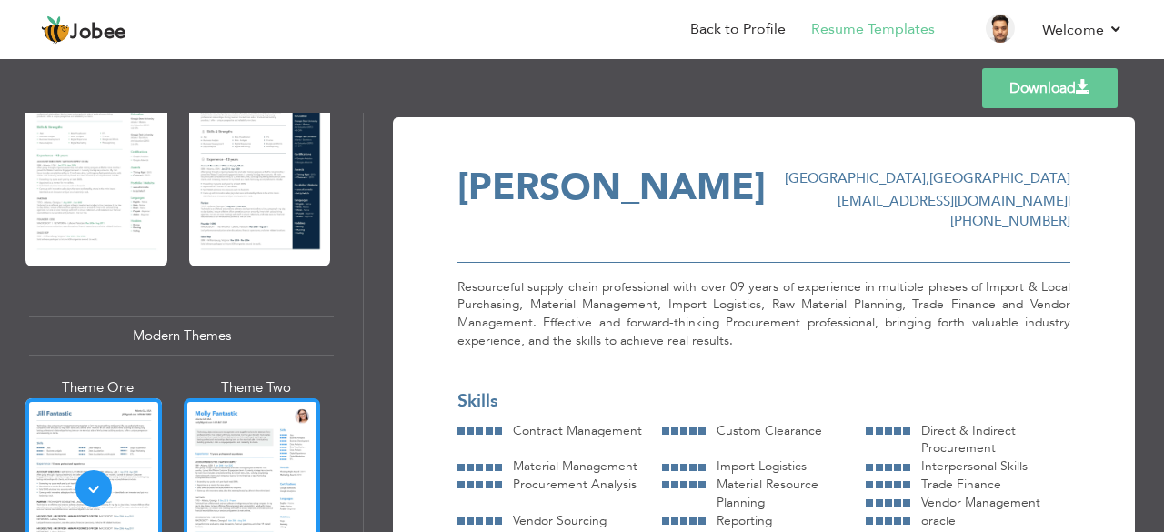
click at [196, 398] on div at bounding box center [252, 488] width 136 height 180
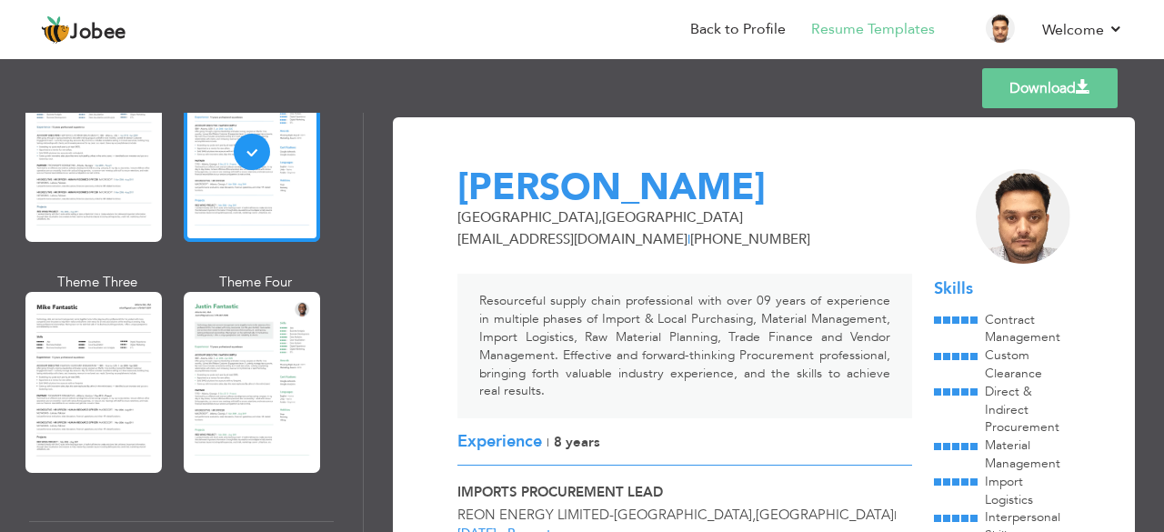
scroll to position [1000, 0]
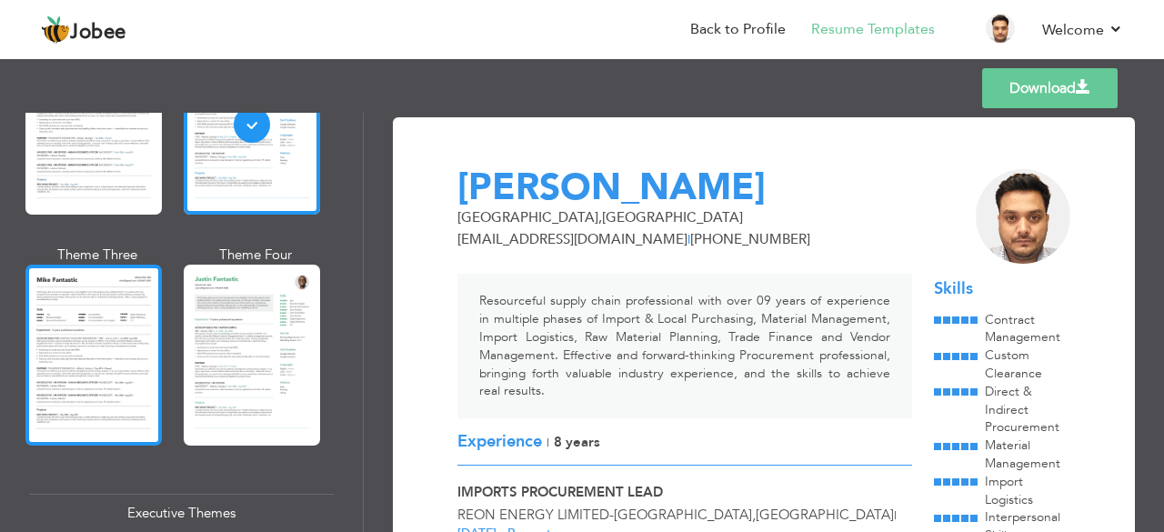
click at [133, 348] on div at bounding box center [93, 355] width 136 height 180
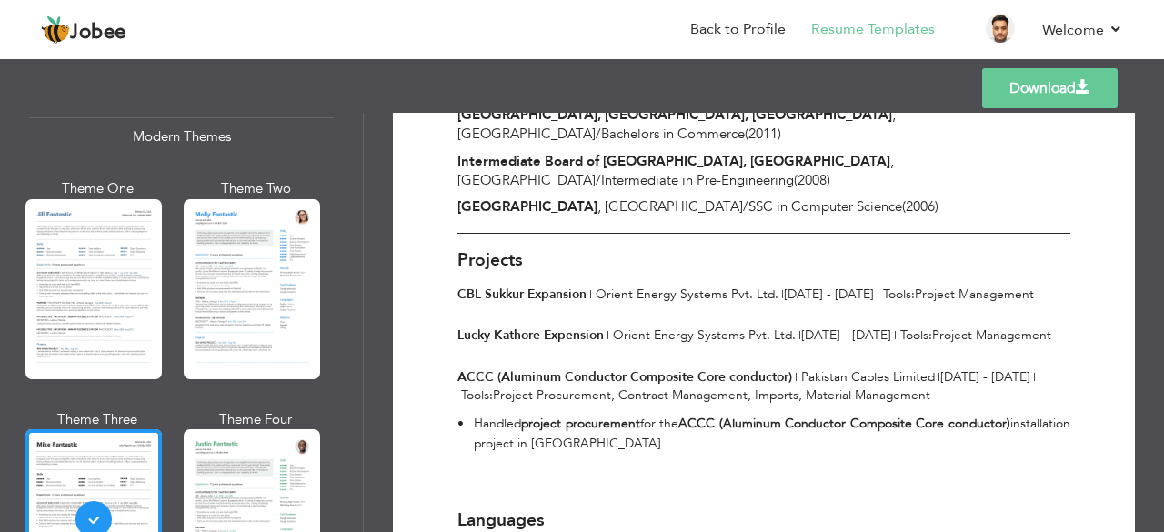
scroll to position [818, 0]
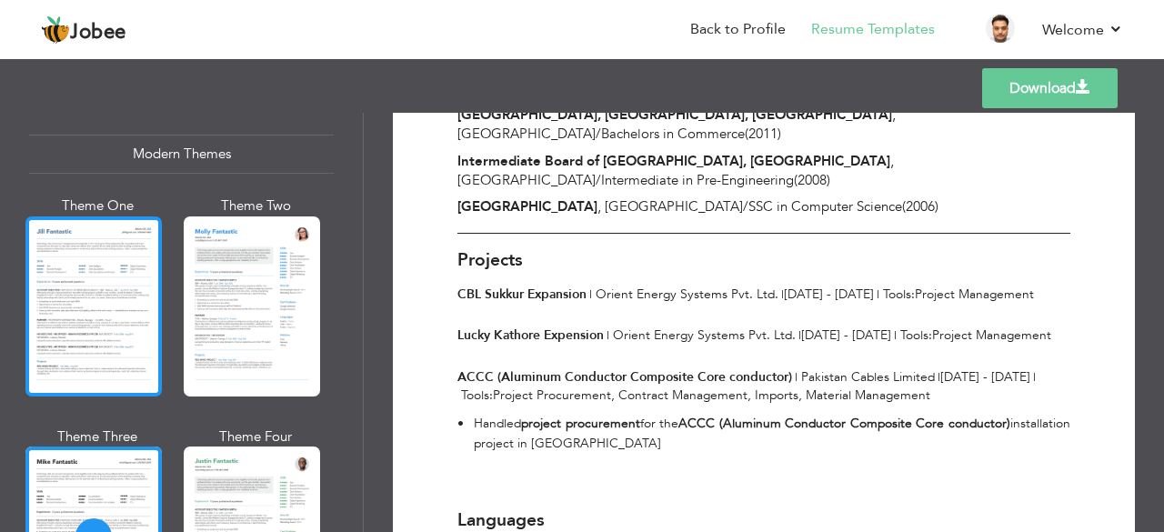
click at [103, 234] on div at bounding box center [93, 306] width 136 height 180
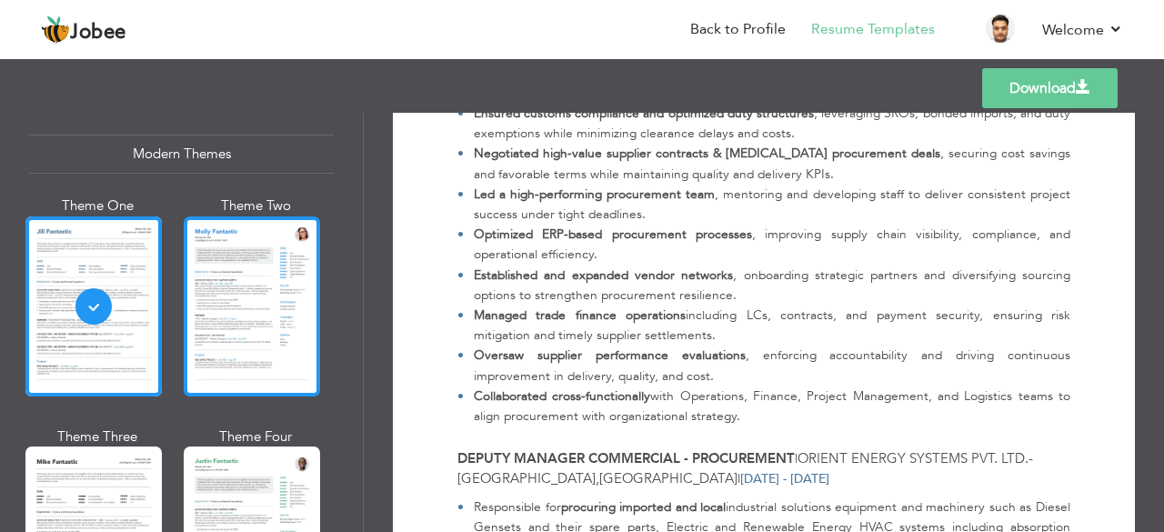
click at [255, 294] on div at bounding box center [252, 306] width 136 height 180
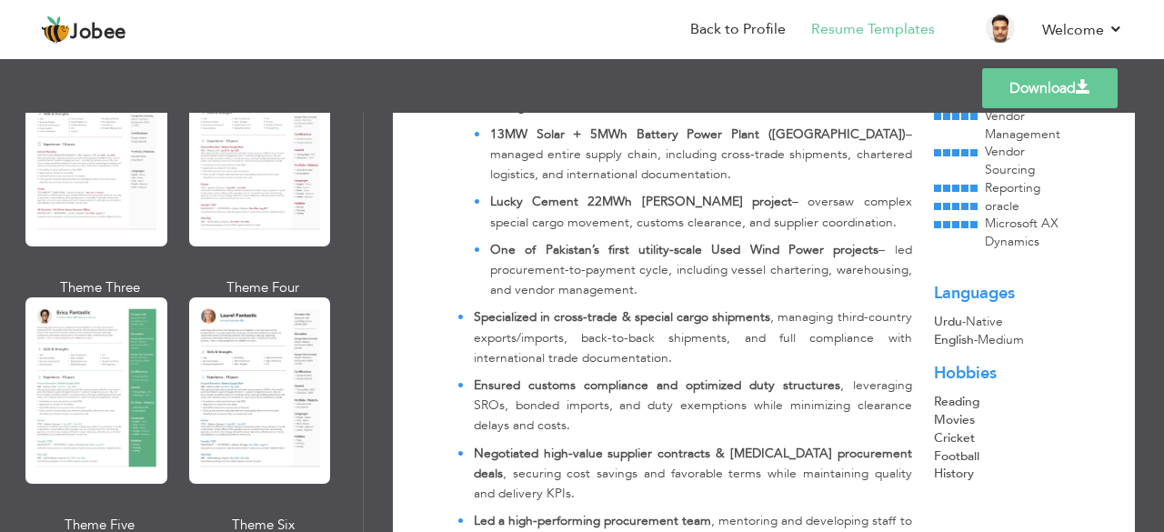
scroll to position [0, 0]
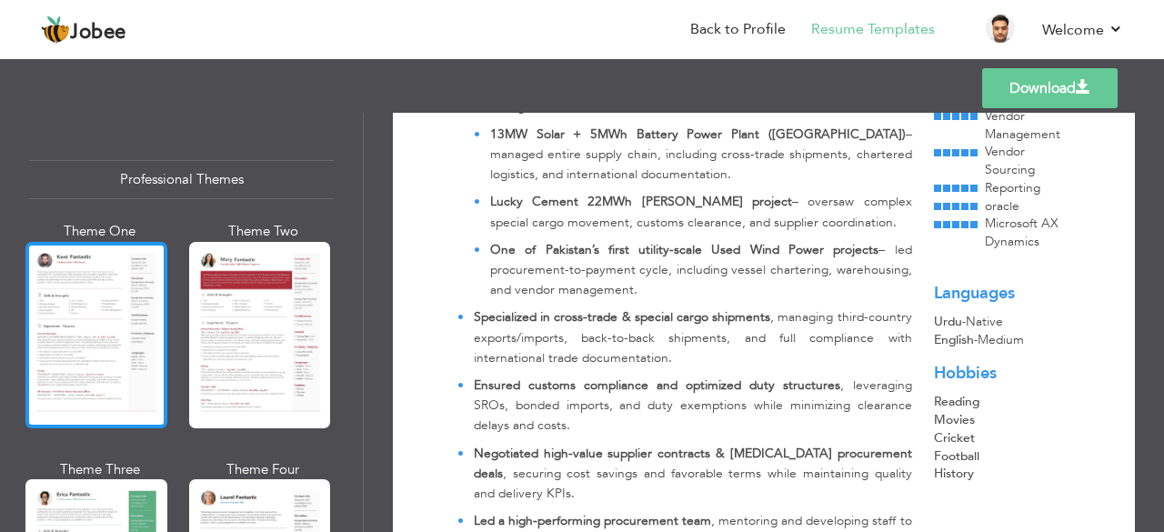
click at [116, 266] on div at bounding box center [96, 335] width 142 height 186
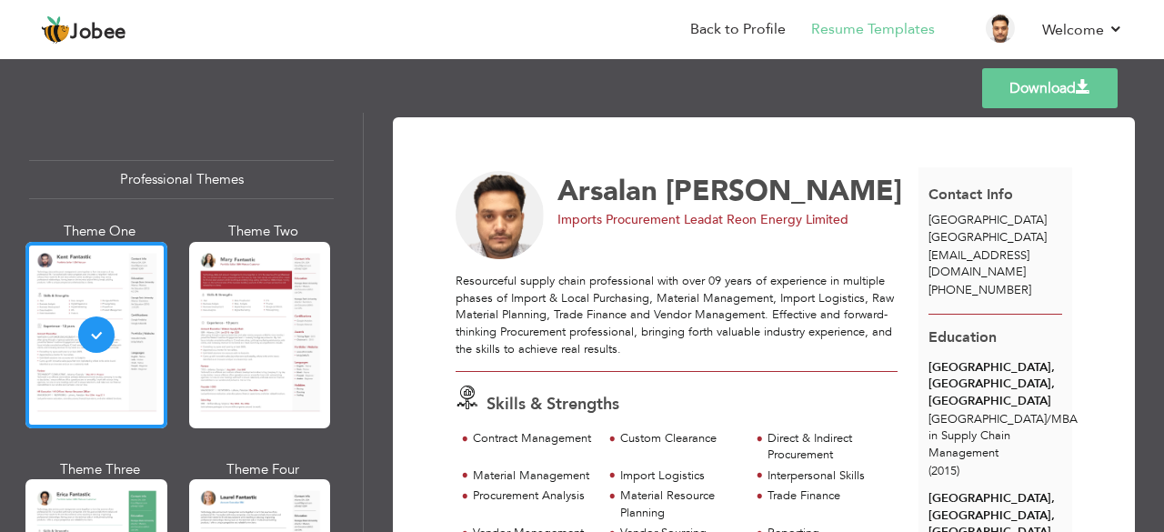
click at [628, 313] on div "Resourceful supply chain professional with over 09 years of experience in multi…" at bounding box center [676, 315] width 442 height 85
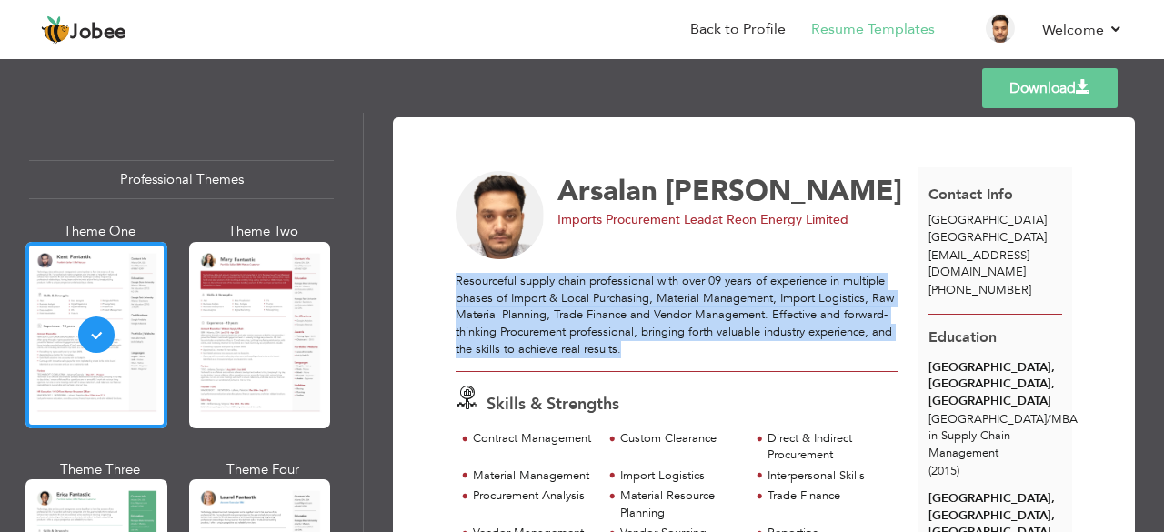
click at [628, 313] on div "Resourceful supply chain professional with over 09 years of experience in multi…" at bounding box center [676, 315] width 442 height 85
copy div "Resourceful supply chain professional with over 09 years of experience in multi…"
click at [754, 26] on link "Back to Profile" at bounding box center [737, 29] width 95 height 21
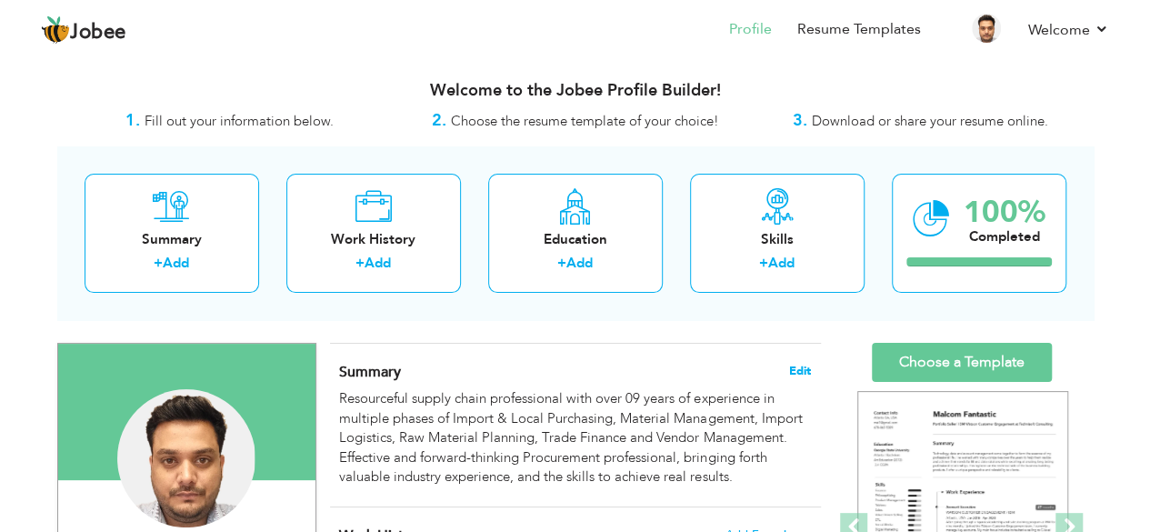
click at [793, 369] on span "Edit" at bounding box center [800, 371] width 22 height 13
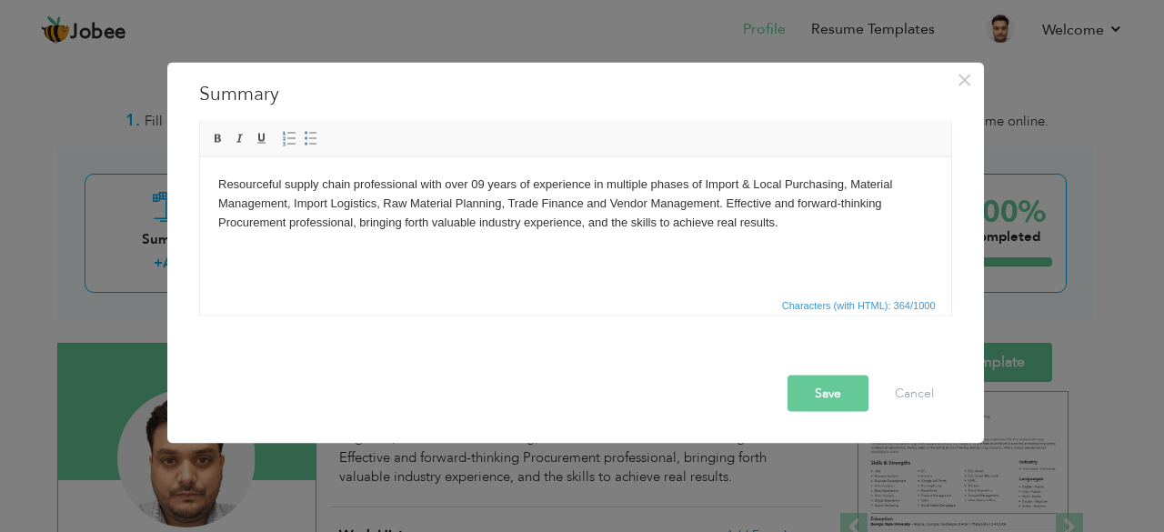
click at [478, 222] on body "Resourceful supply chain professional with over 09 years of experience in multi…" at bounding box center [574, 203] width 714 height 56
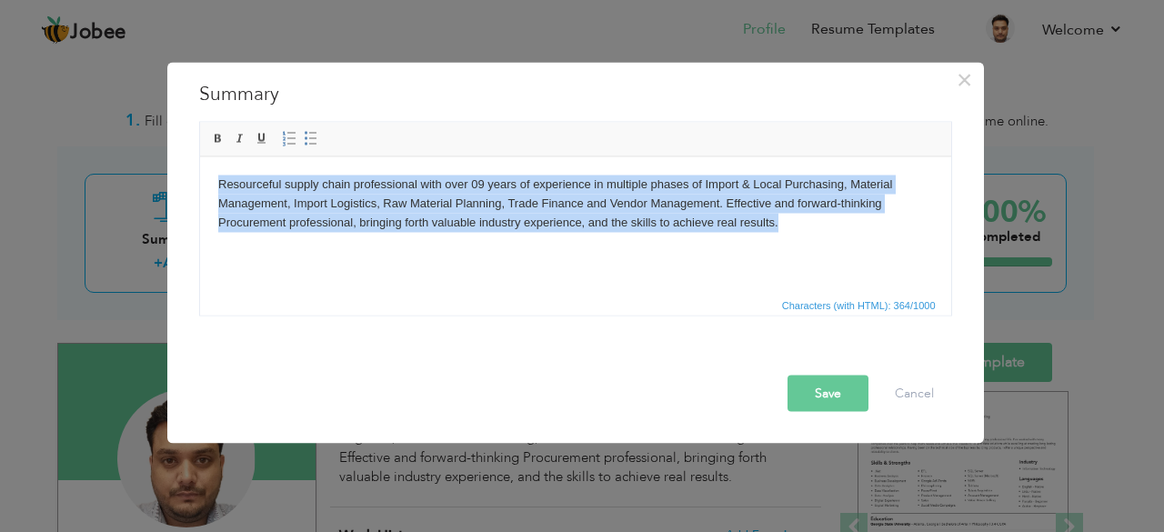
click at [478, 222] on body "Resourceful supply chain professional with over 09 years of experience in multi…" at bounding box center [574, 203] width 714 height 56
click at [845, 230] on body "Resourceful supply chain professional with over 09 years of experience in multi…" at bounding box center [574, 203] width 714 height 56
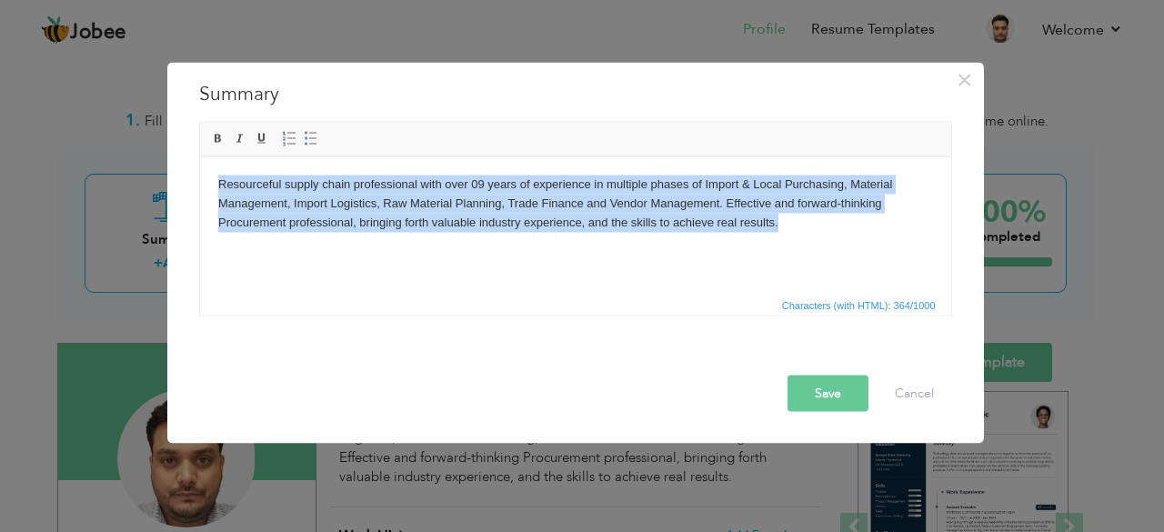
drag, startPoint x: 825, startPoint y: 230, endPoint x: 156, endPoint y: 168, distance: 671.9
click at [199, 168] on html "Resourceful supply chain professional with over 09 years of experience in multi…" at bounding box center [574, 202] width 751 height 93
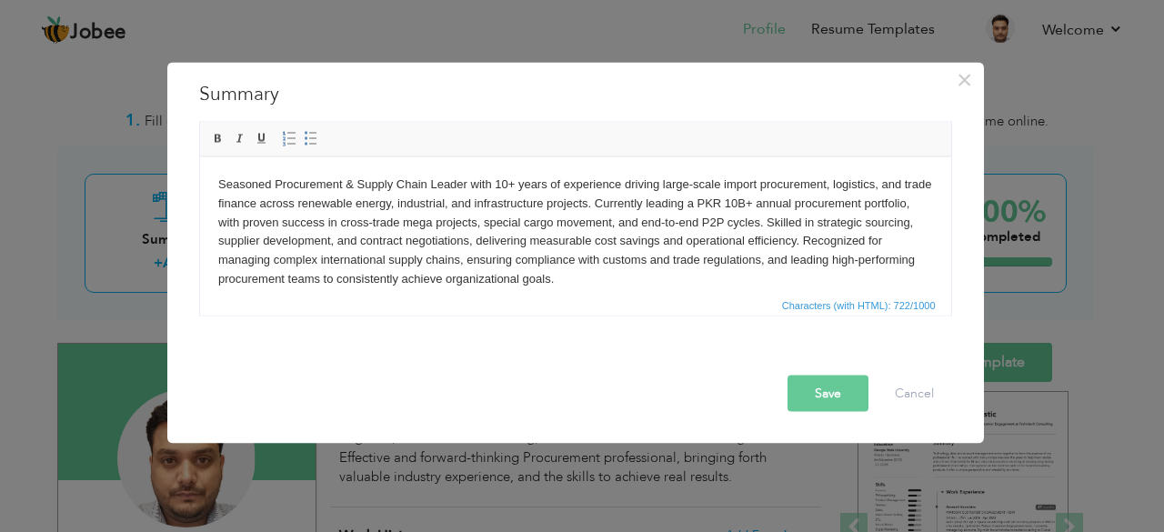
click at [828, 396] on button "Save" at bounding box center [827, 393] width 81 height 36
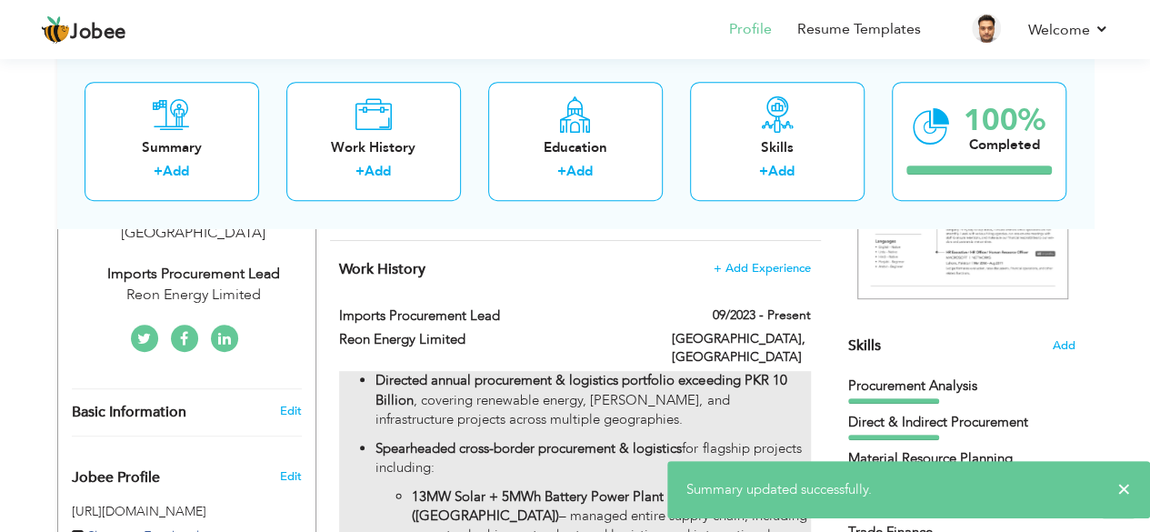
scroll to position [91, 0]
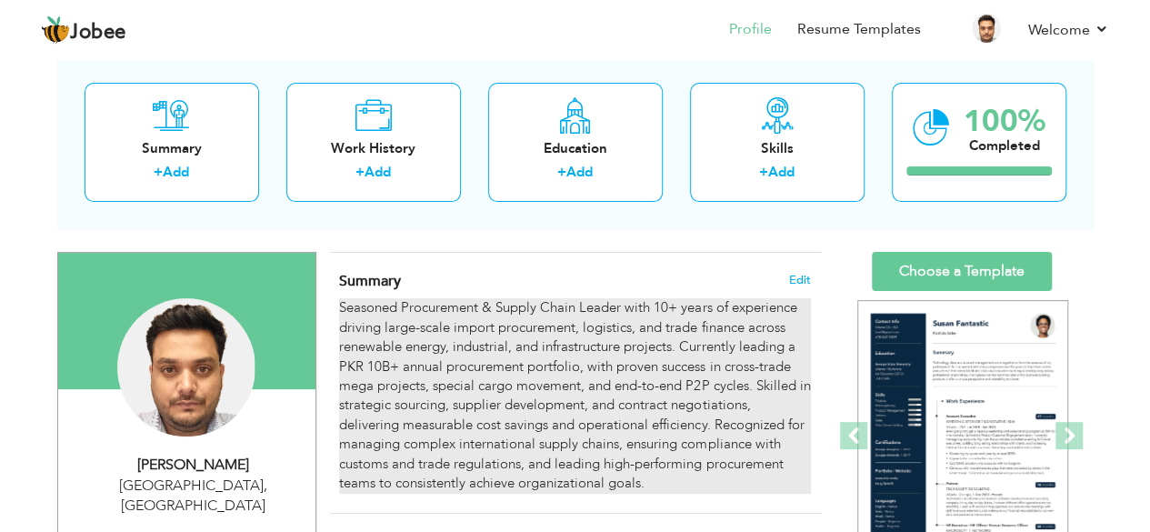
click at [451, 315] on div "Seasoned Procurement & Supply Chain Leader with 10+ years of experience driving…" at bounding box center [574, 395] width 471 height 195
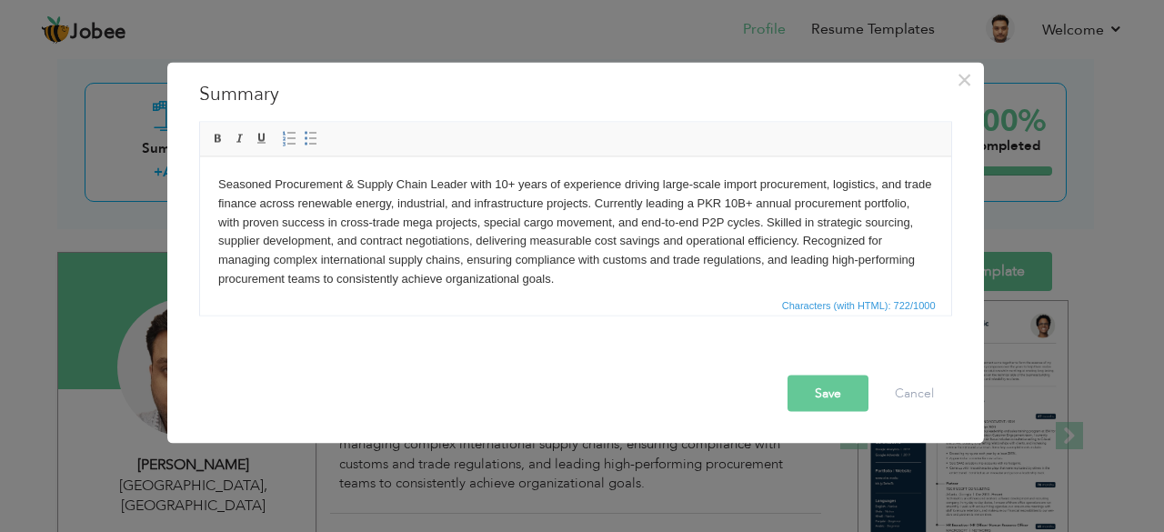
click at [544, 254] on body "Seasoned Procurement & Supply Chain Leader with 10+ years of experience driving…" at bounding box center [574, 232] width 714 height 114
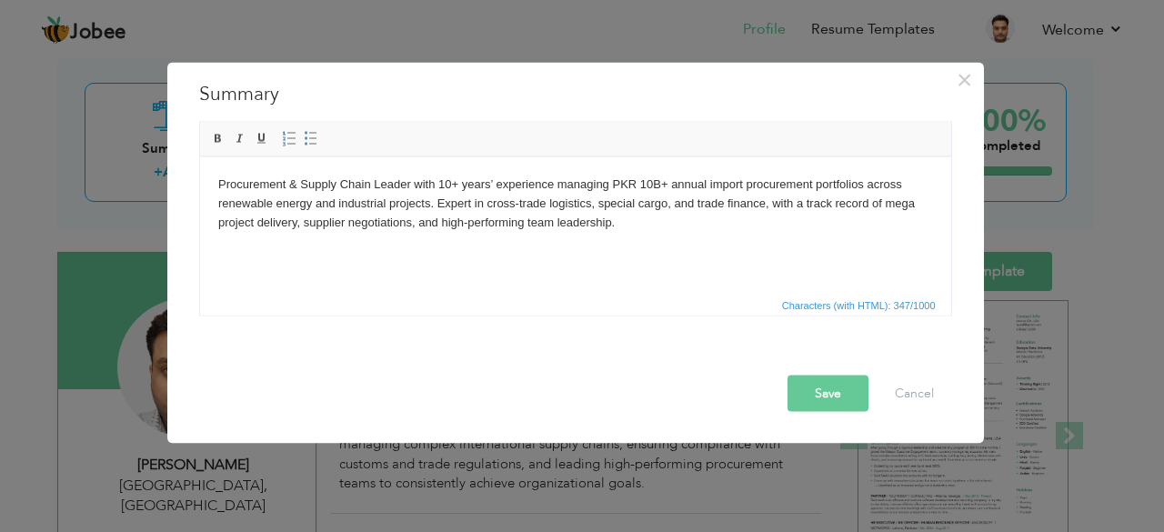
click at [488, 206] on body "Procurement & Supply Chain Leader with 10+ years’ experience managing PKR 10B+ …" at bounding box center [574, 203] width 714 height 56
click at [835, 226] on body "Procurement & Supply Chain Leader with 10+ years’ experience managing PKR 10B+ …" at bounding box center [574, 203] width 714 height 56
click at [834, 399] on button "Save" at bounding box center [827, 393] width 81 height 36
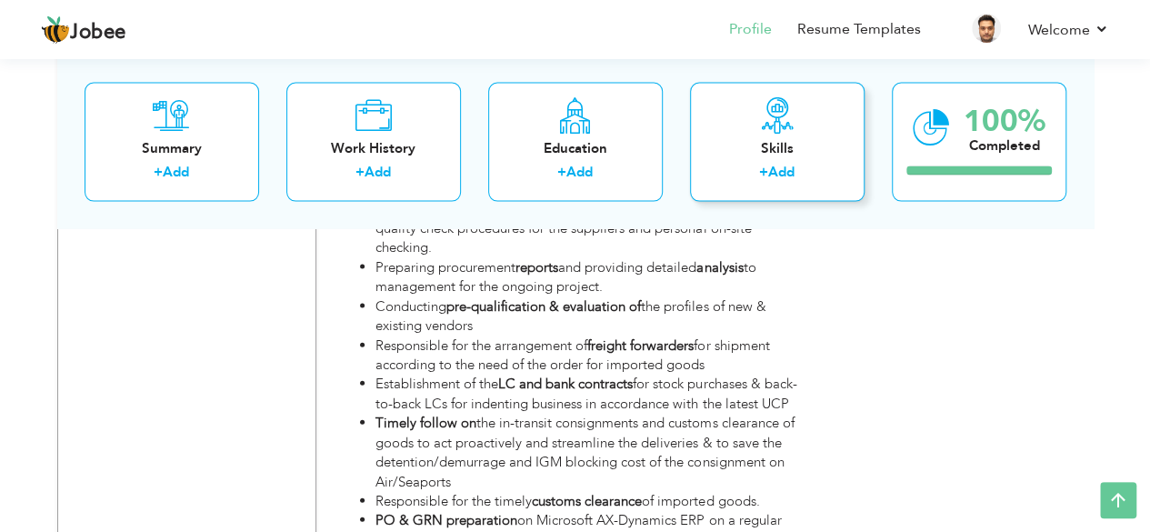
scroll to position [1514, 0]
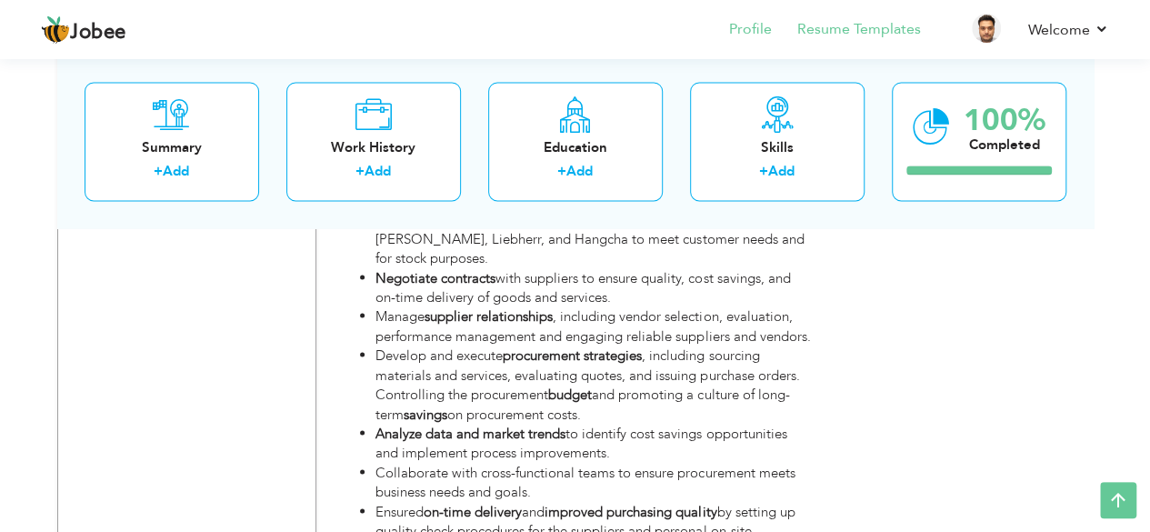
click at [831, 15] on li "Resume Templates" at bounding box center [846, 30] width 149 height 49
click at [830, 34] on link "Resume Templates" at bounding box center [859, 29] width 124 height 21
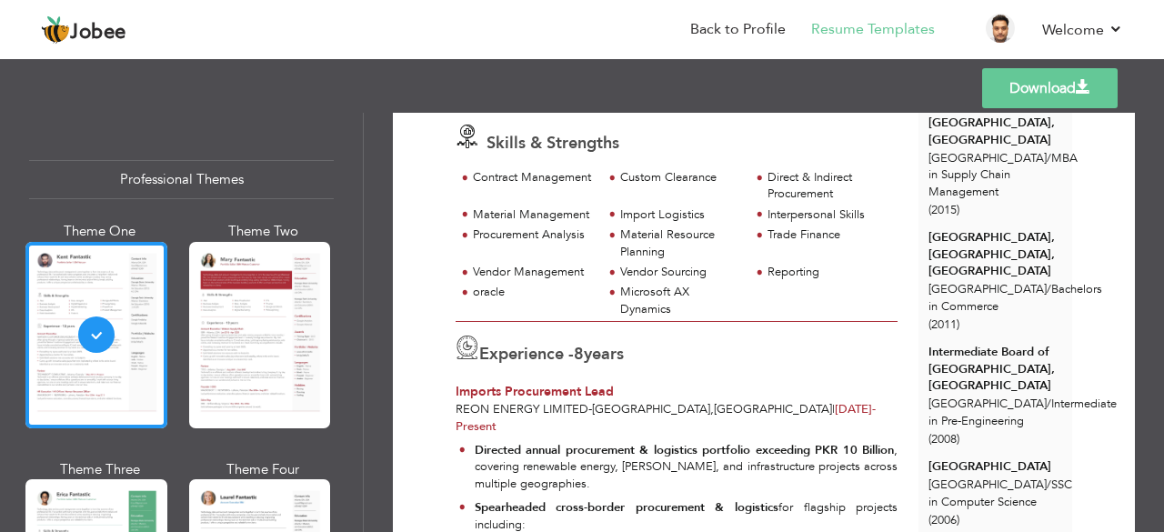
scroll to position [182, 0]
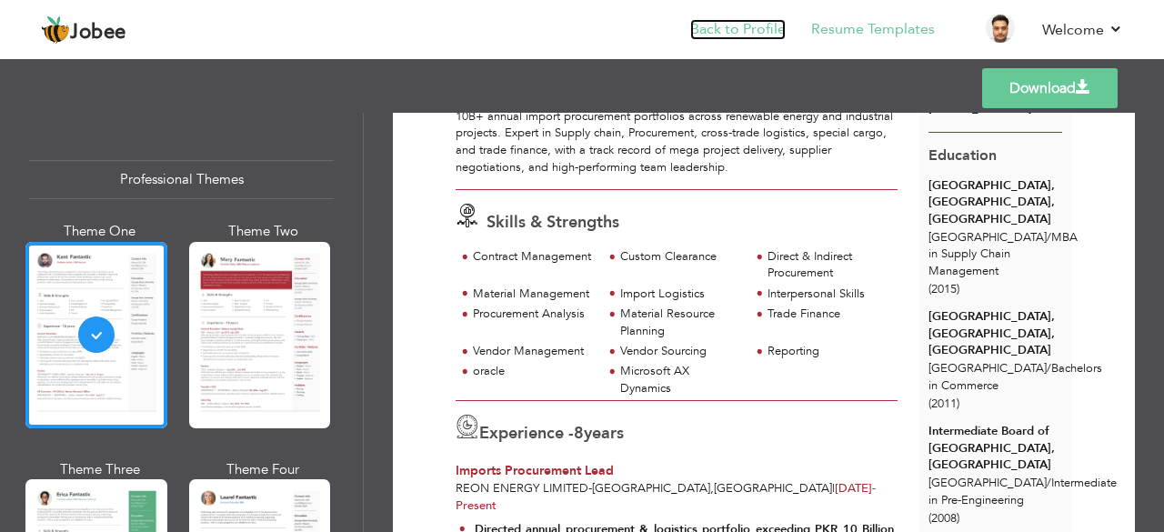
click at [780, 34] on link "Back to Profile" at bounding box center [737, 29] width 95 height 21
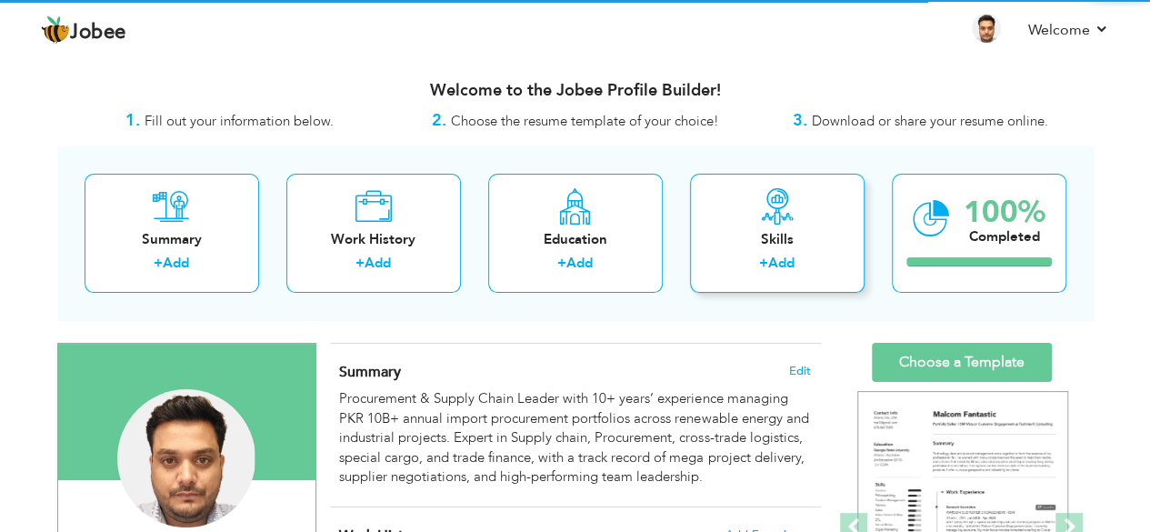
click at [745, 218] on div "Skills + Add" at bounding box center [777, 233] width 175 height 119
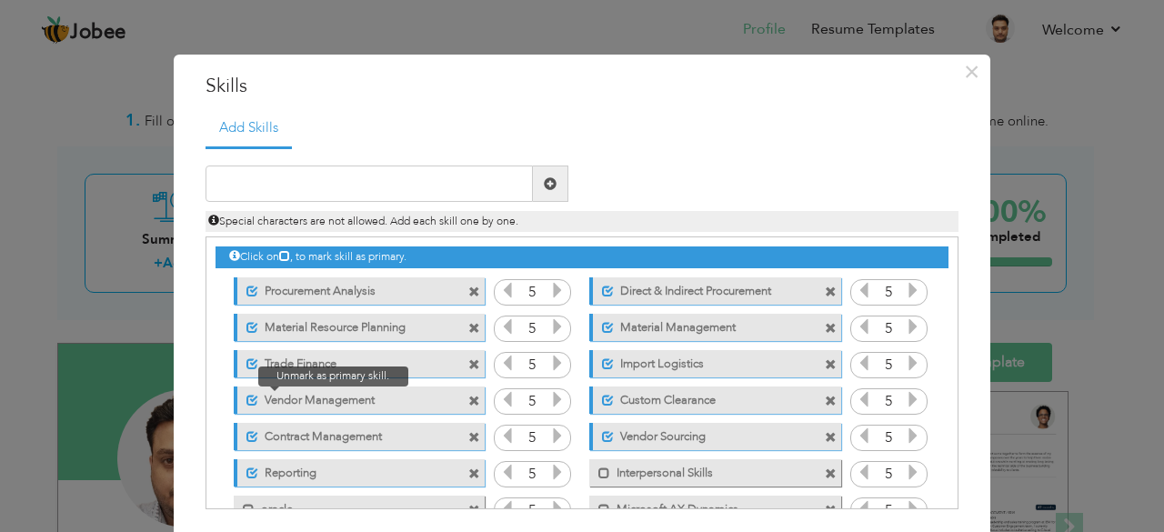
click at [246, 405] on span at bounding box center [252, 401] width 12 height 12
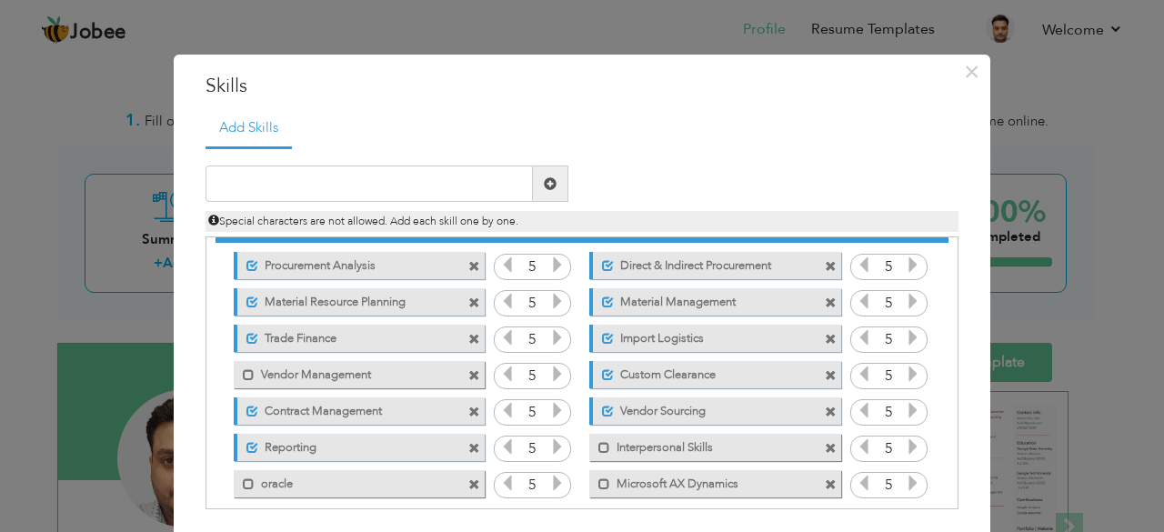
scroll to position [40, 0]
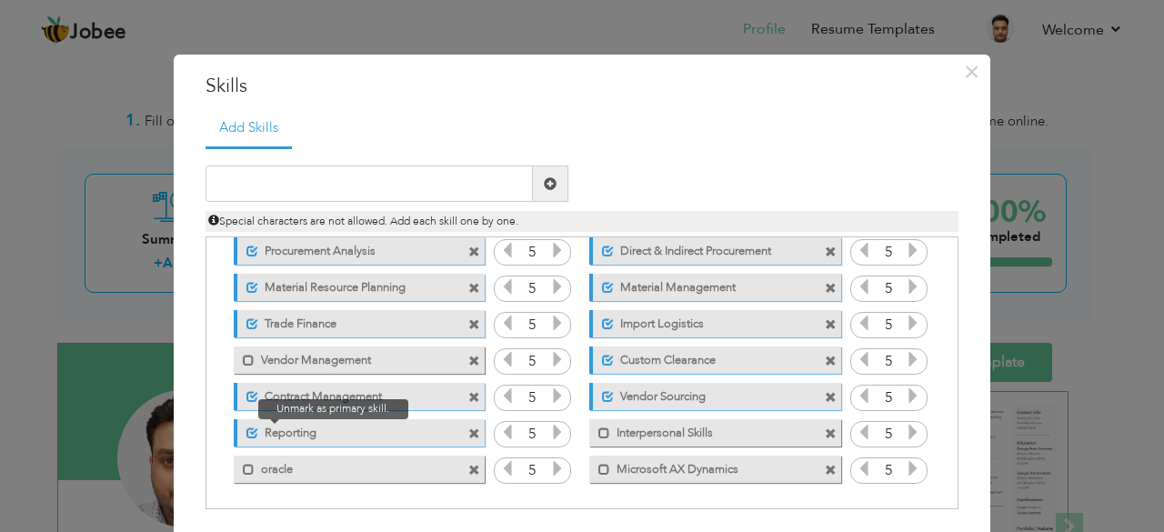
click at [246, 435] on span at bounding box center [252, 433] width 12 height 12
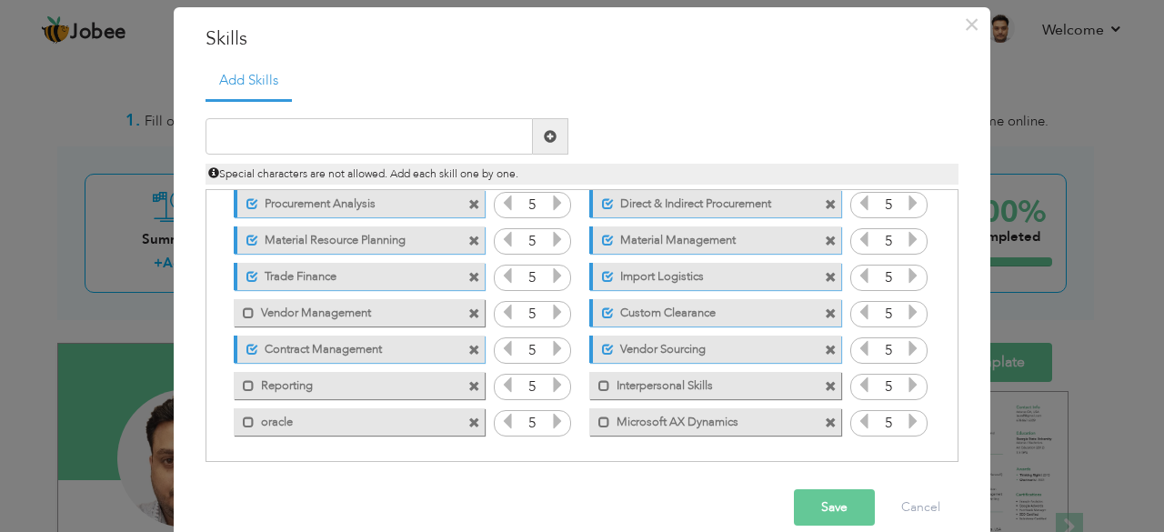
scroll to position [72, 0]
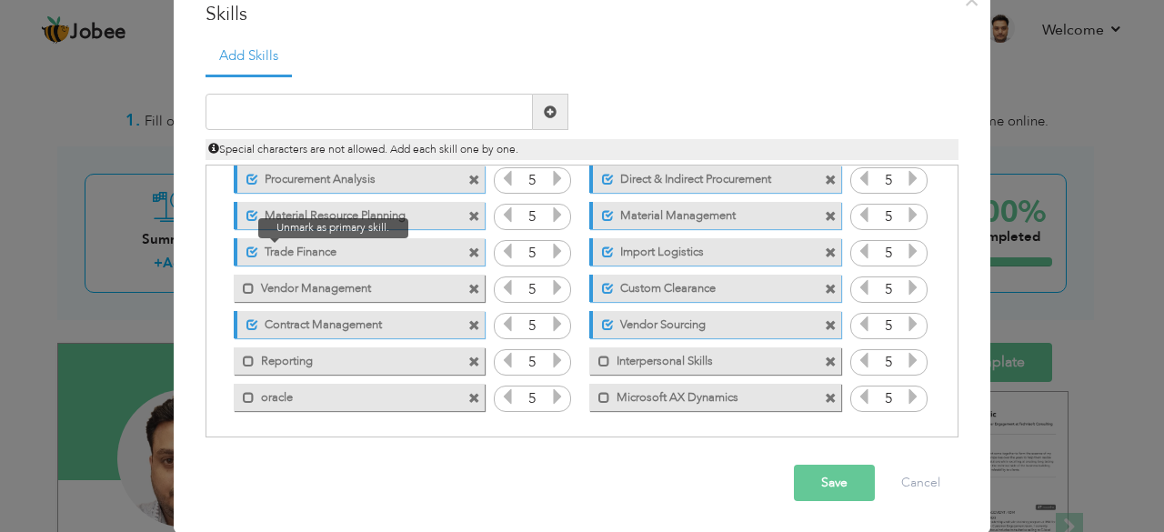
click at [246, 252] on span at bounding box center [252, 252] width 12 height 12
click at [255, 249] on label "Trade Finance" at bounding box center [347, 249] width 184 height 23
click at [812, 474] on button "Save" at bounding box center [834, 482] width 81 height 36
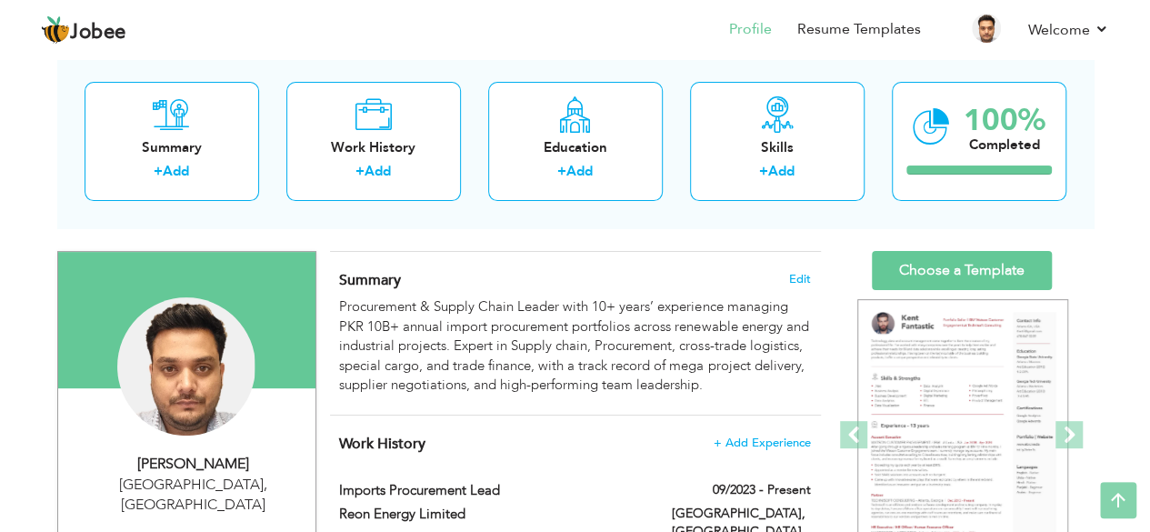
scroll to position [91, 0]
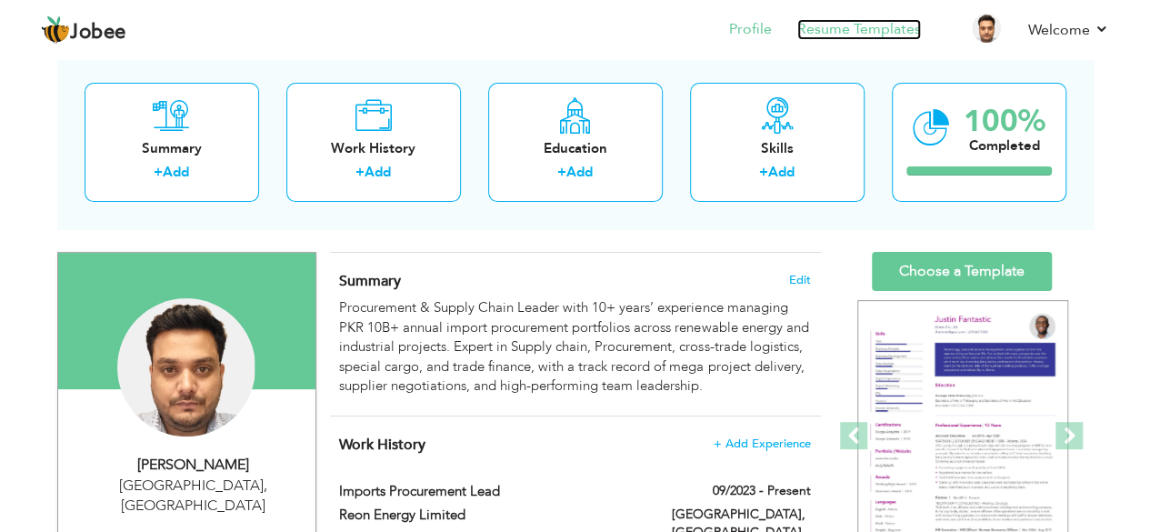
click at [860, 25] on link "Resume Templates" at bounding box center [859, 29] width 124 height 21
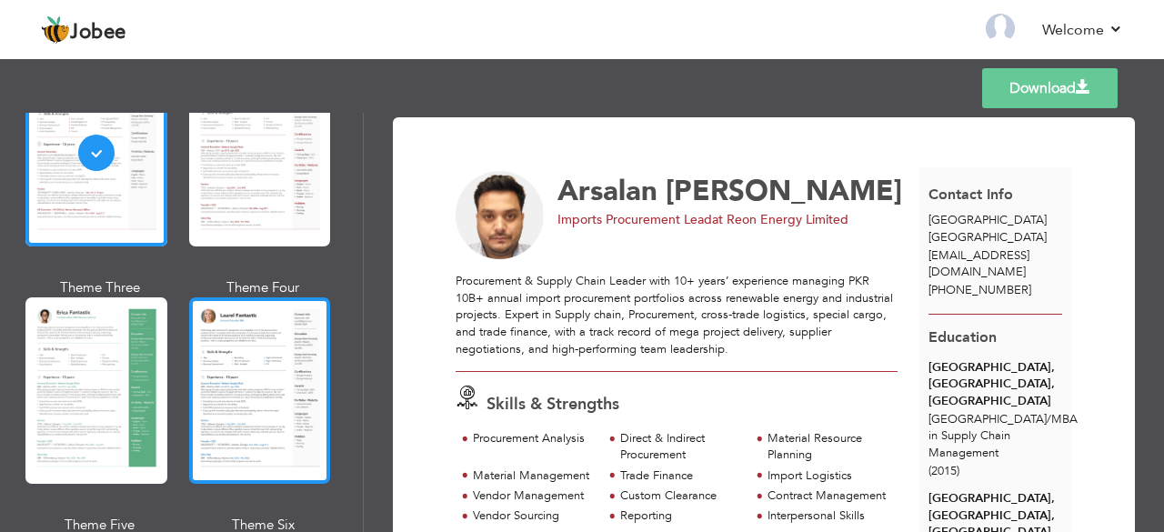
scroll to position [364, 0]
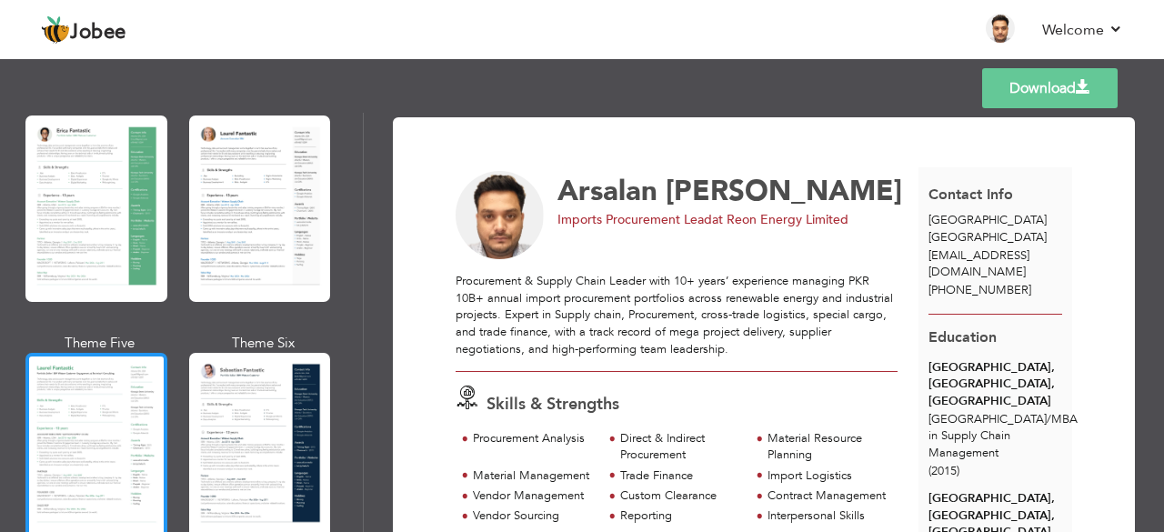
click at [120, 370] on div at bounding box center [96, 446] width 142 height 186
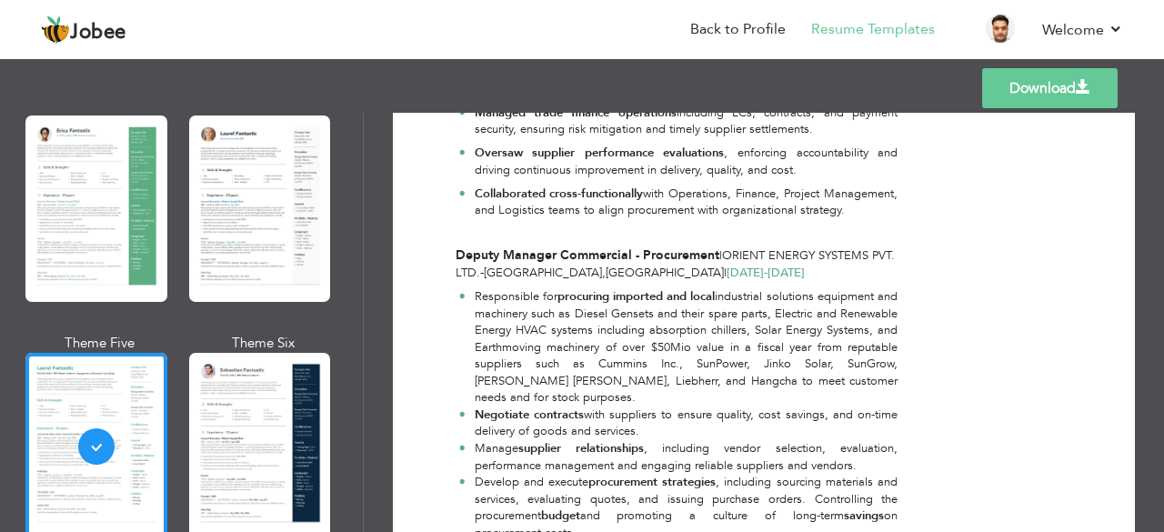
scroll to position [1091, 0]
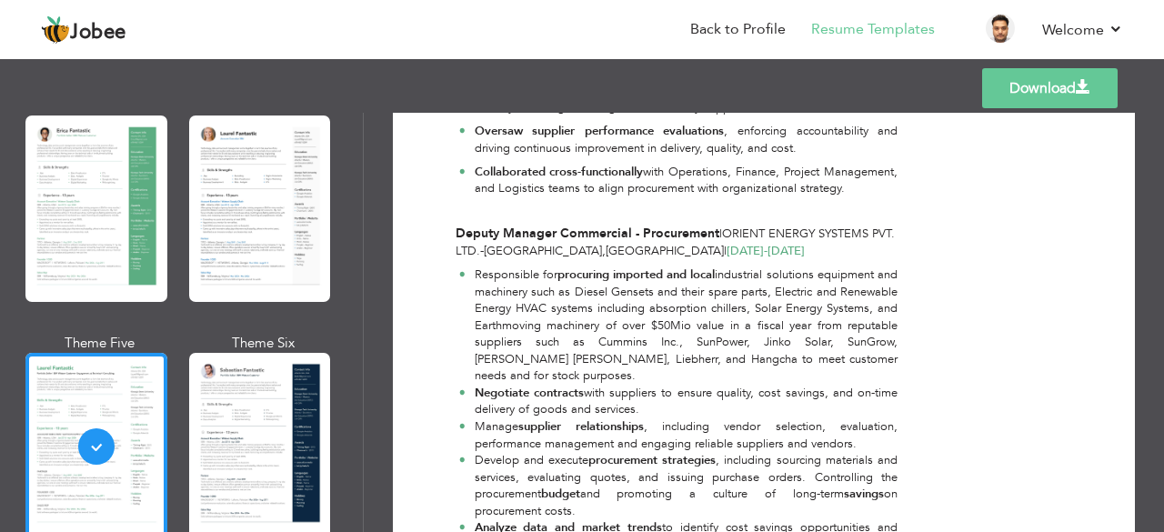
click at [584, 257] on div "Deputy Manager Commercial - Procurement | Orient Energy Systems Pvt. Ltd. - [GE…" at bounding box center [676, 242] width 442 height 35
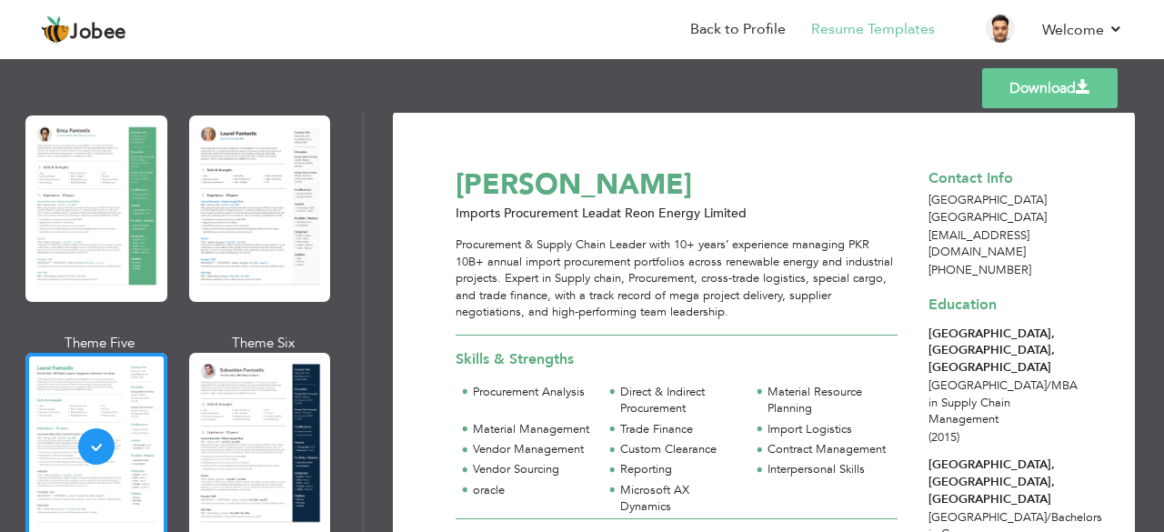
scroll to position [0, 0]
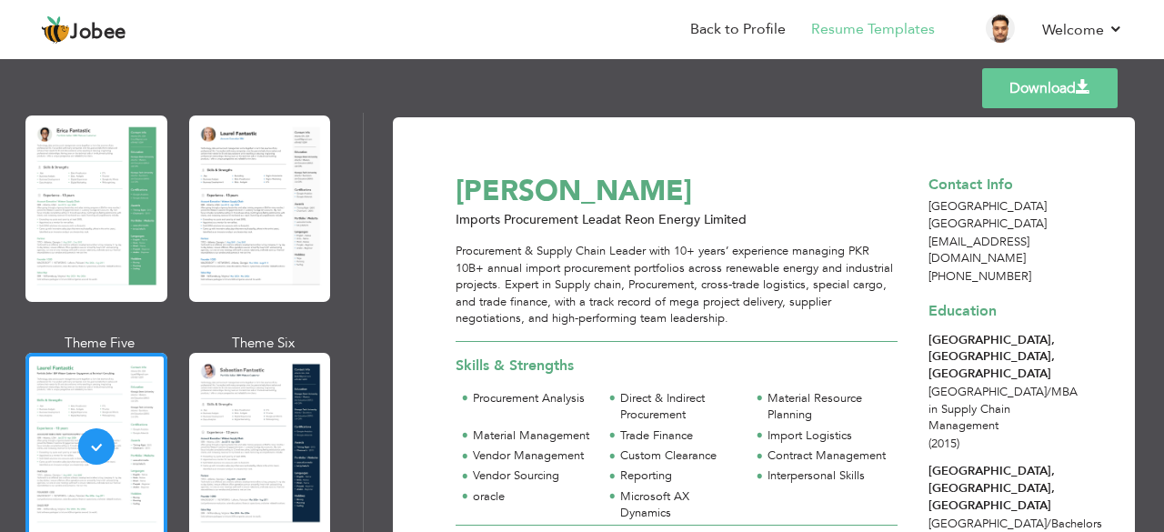
click at [1054, 90] on link "Download" at bounding box center [1049, 88] width 135 height 40
